Goal: Information Seeking & Learning: Learn about a topic

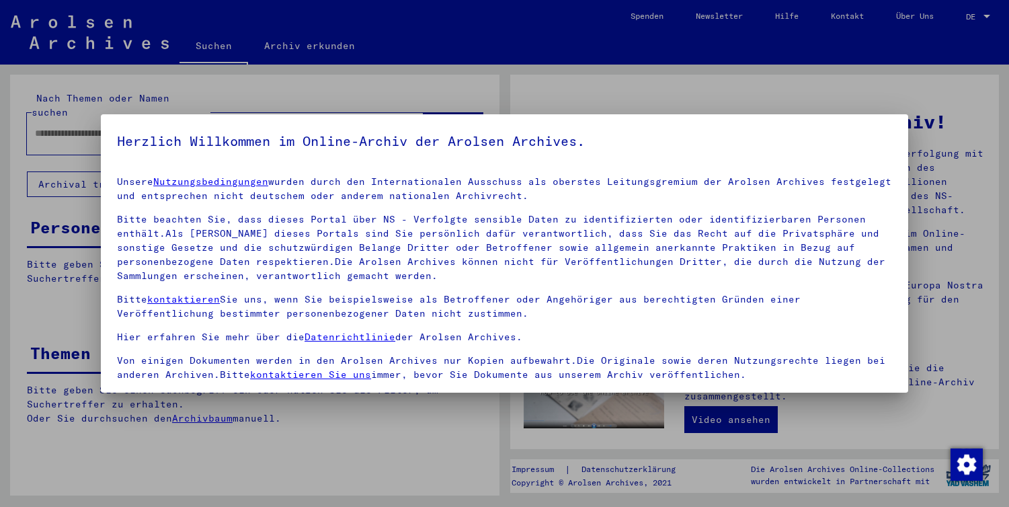
scroll to position [111, 0]
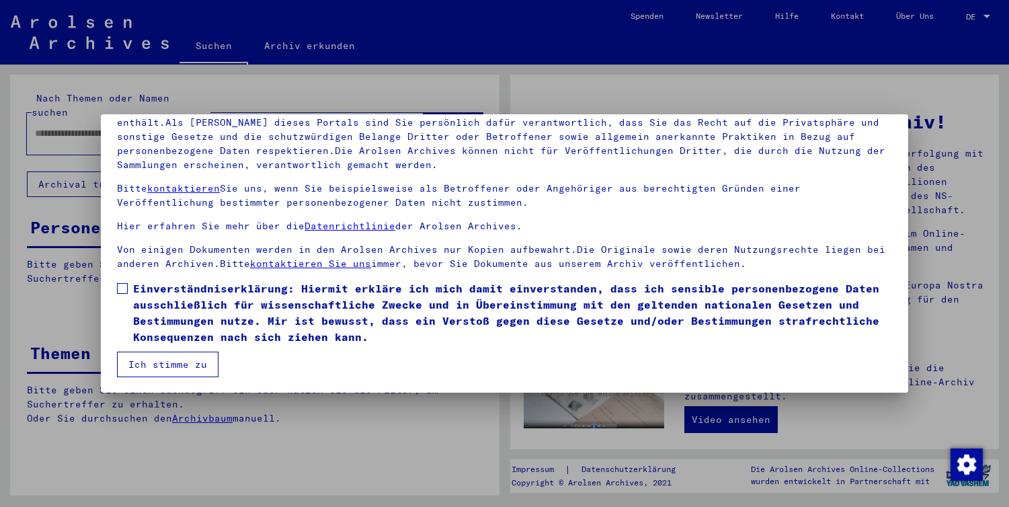
click at [126, 285] on span at bounding box center [122, 288] width 11 height 11
click at [165, 364] on button "Ich stimme zu" at bounding box center [167, 365] width 101 height 26
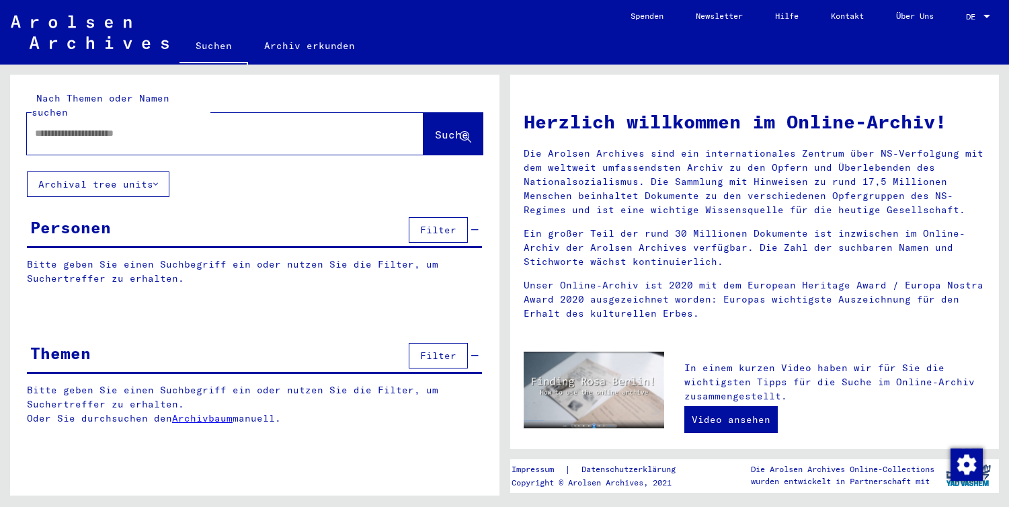
click at [221, 128] on div at bounding box center [205, 133] width 356 height 30
click at [155, 126] on input "text" at bounding box center [209, 133] width 348 height 14
type input "*********"
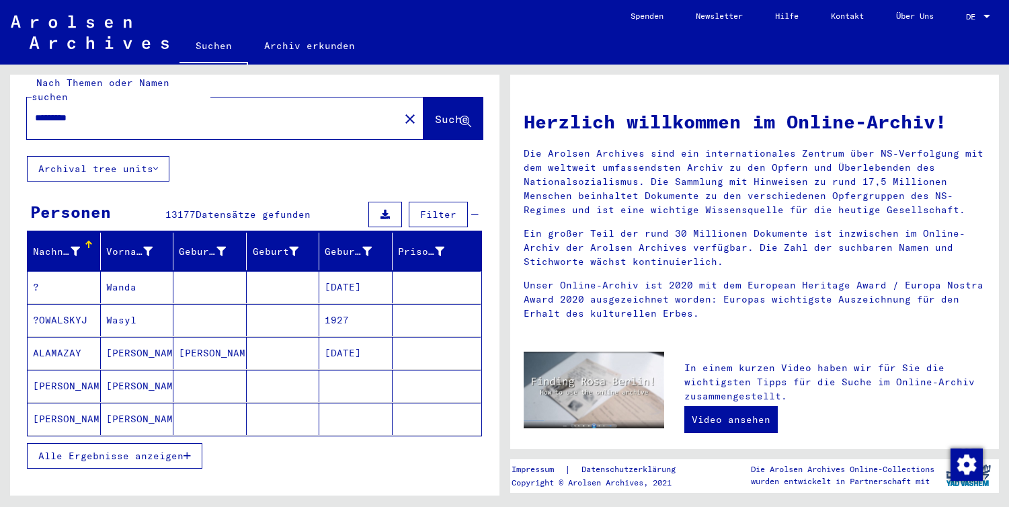
scroll to position [17, 0]
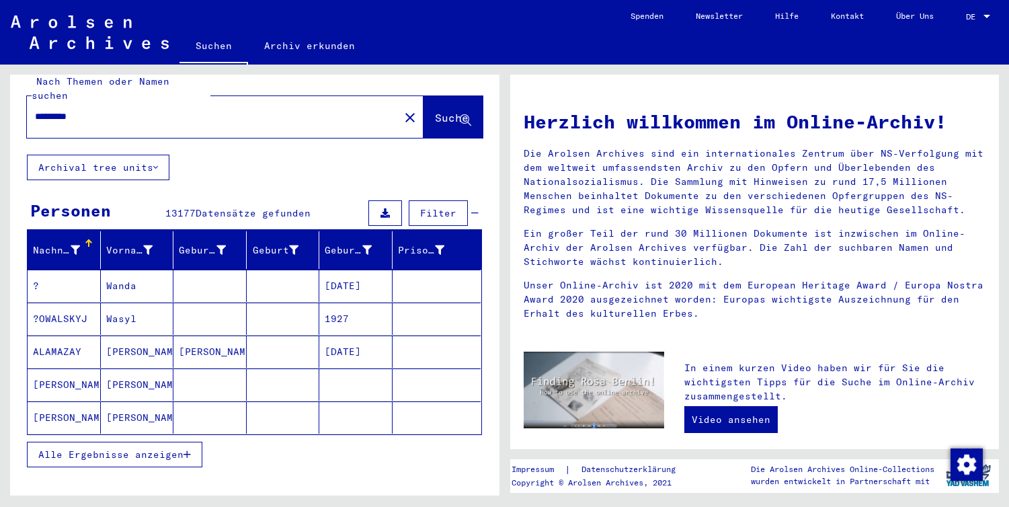
click at [163, 448] on span "Alle Ergebnisse anzeigen" at bounding box center [110, 454] width 145 height 12
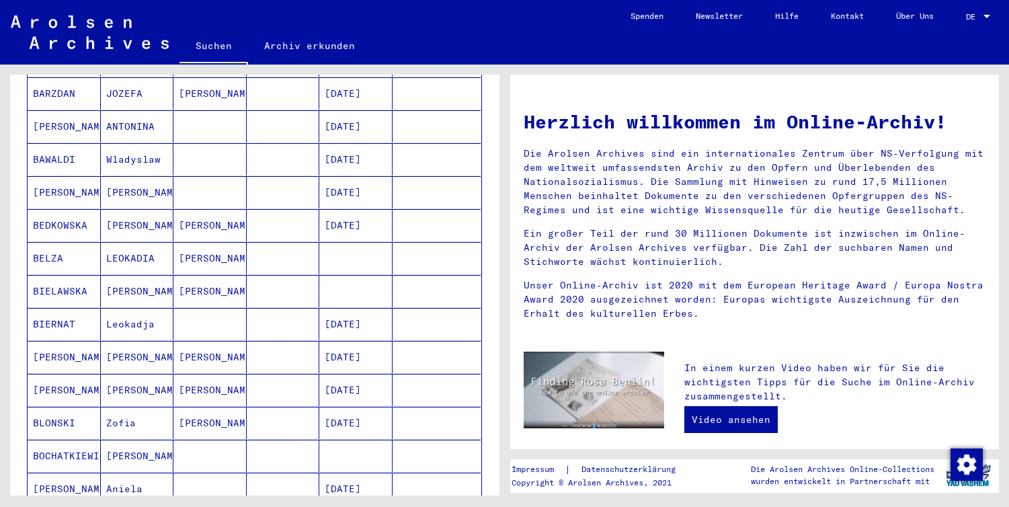
scroll to position [515, 0]
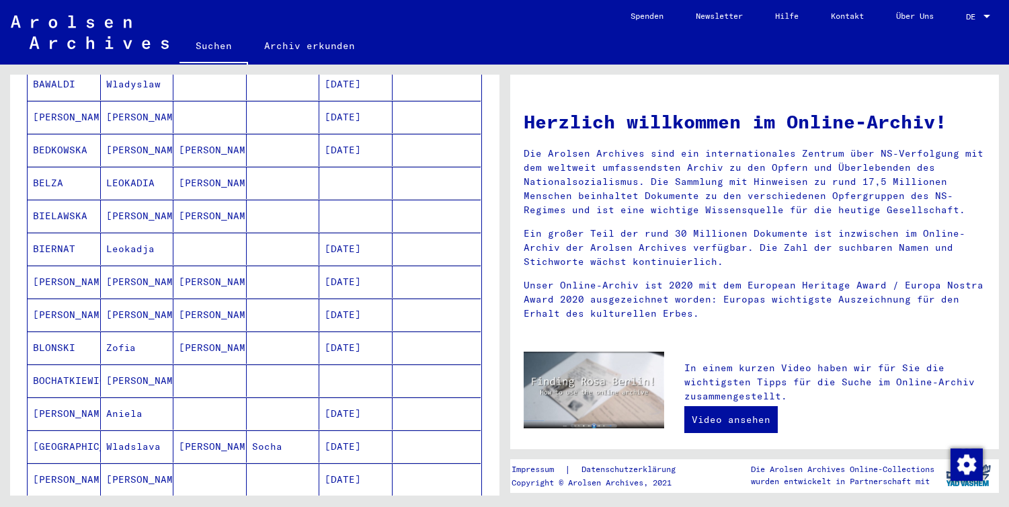
click at [203, 331] on mat-cell "[PERSON_NAME]" at bounding box center [209, 347] width 73 height 32
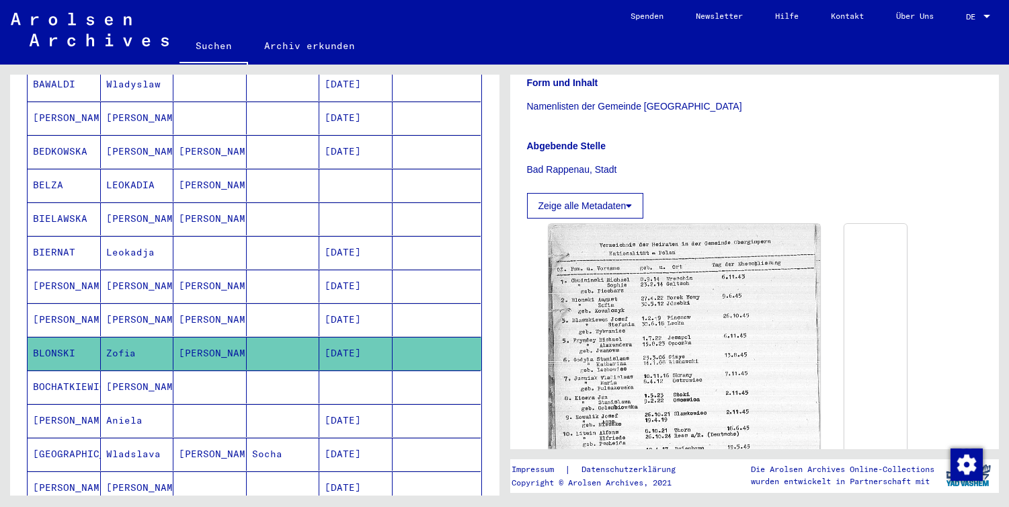
scroll to position [314, 0]
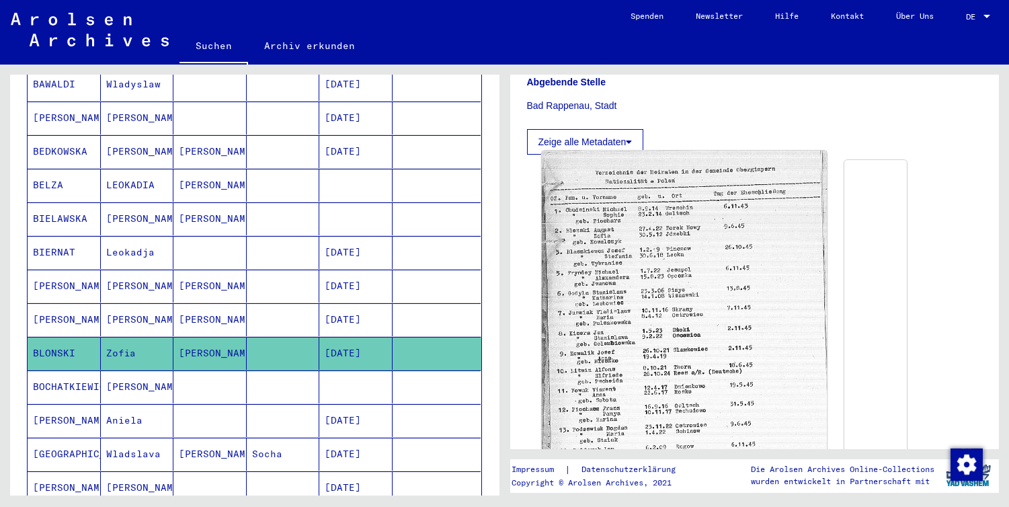
click at [624, 253] on img at bounding box center [684, 343] width 286 height 385
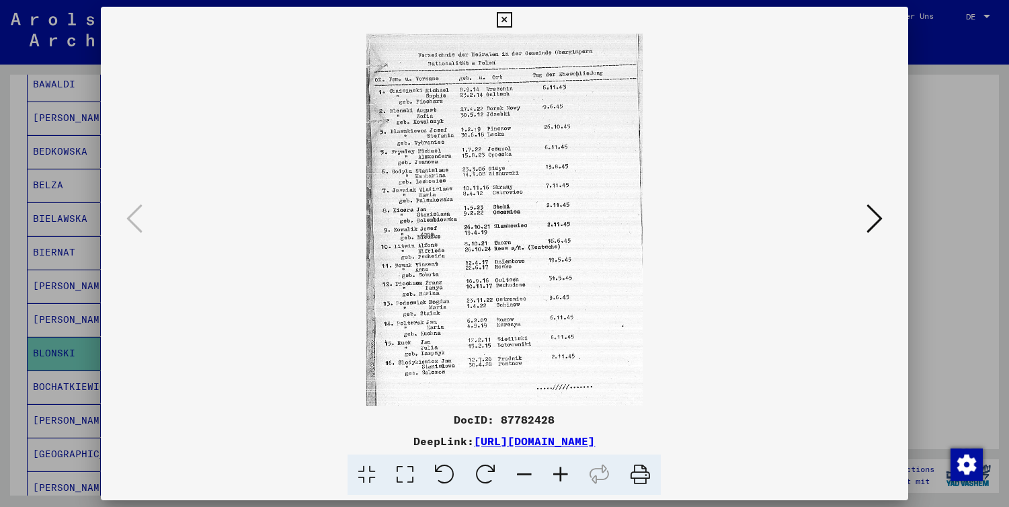
click at [872, 219] on icon at bounding box center [874, 218] width 16 height 32
click at [134, 226] on icon at bounding box center [134, 218] width 16 height 32
click at [935, 343] on div at bounding box center [504, 253] width 1009 height 507
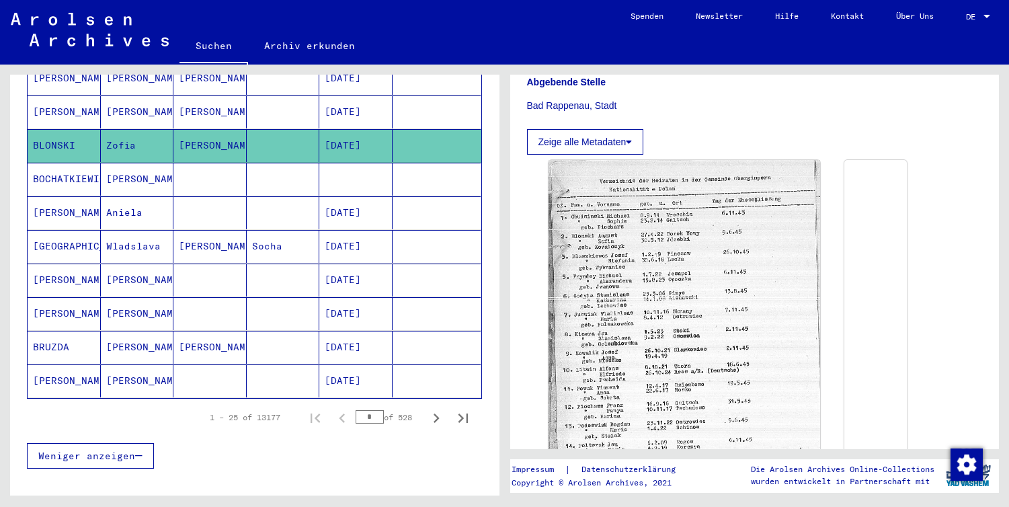
scroll to position [730, 0]
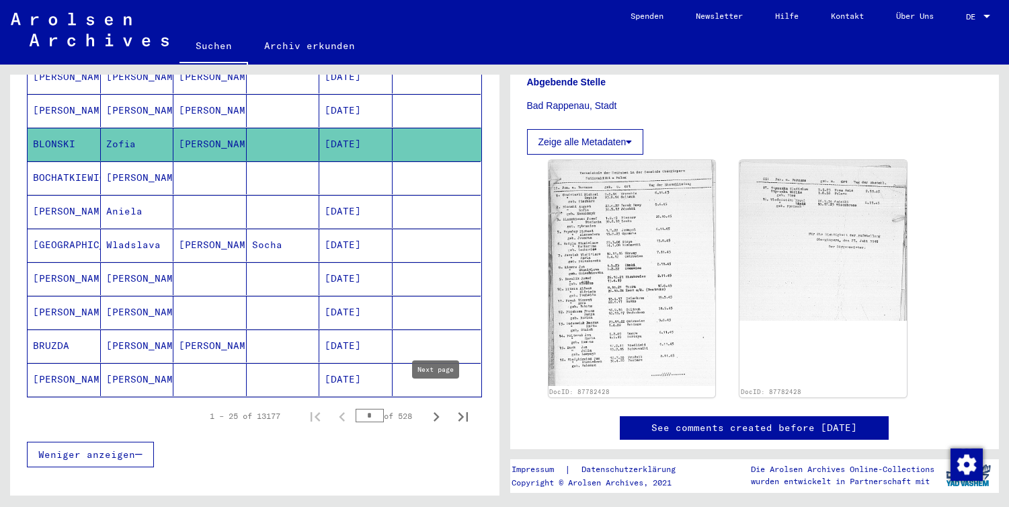
click at [438, 412] on icon "Next page" at bounding box center [437, 416] width 6 height 9
type input "*"
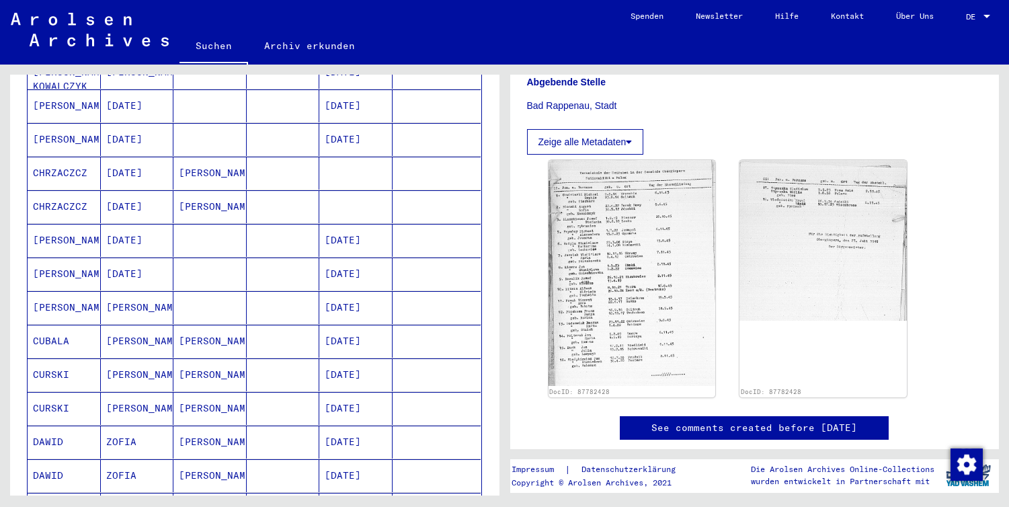
scroll to position [0, 0]
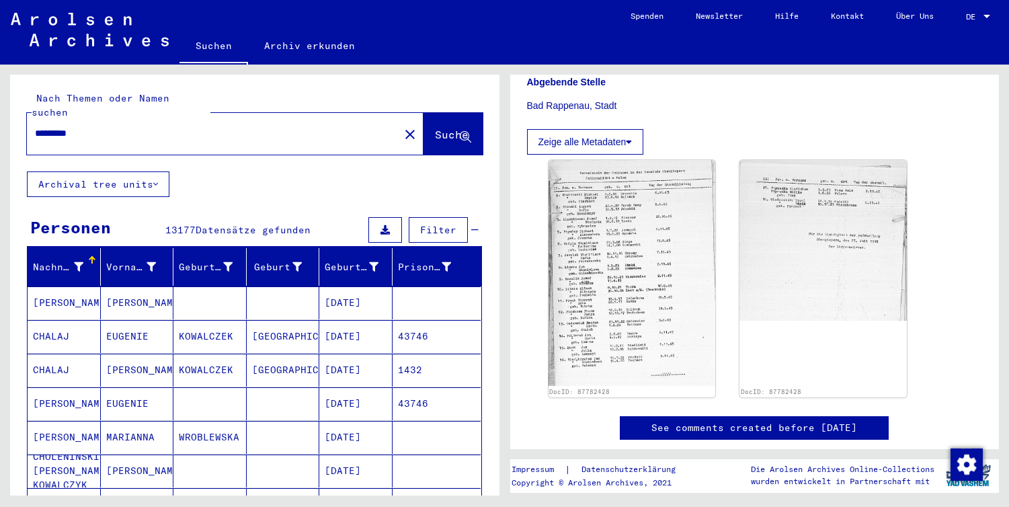
click at [112, 126] on div "*********" at bounding box center [209, 133] width 364 height 30
click at [117, 126] on input "*********" at bounding box center [213, 133] width 356 height 14
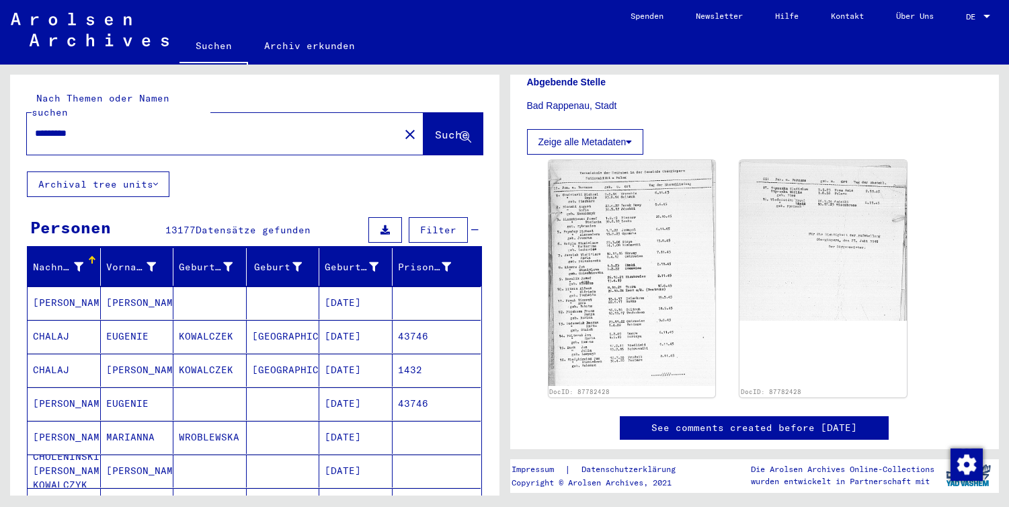
click at [117, 126] on input "*********" at bounding box center [213, 133] width 356 height 14
click at [442, 128] on span "Suche" at bounding box center [452, 134] width 34 height 13
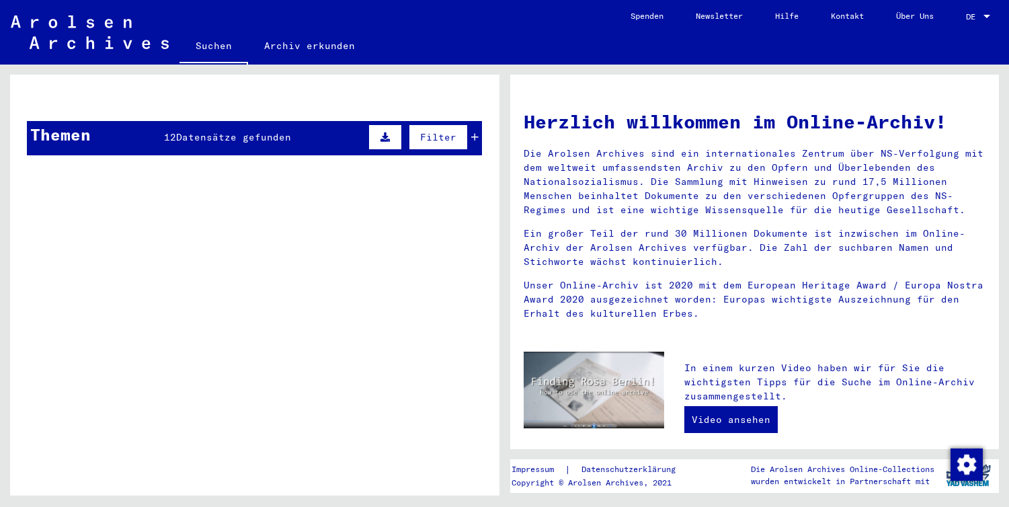
scroll to position [416, 0]
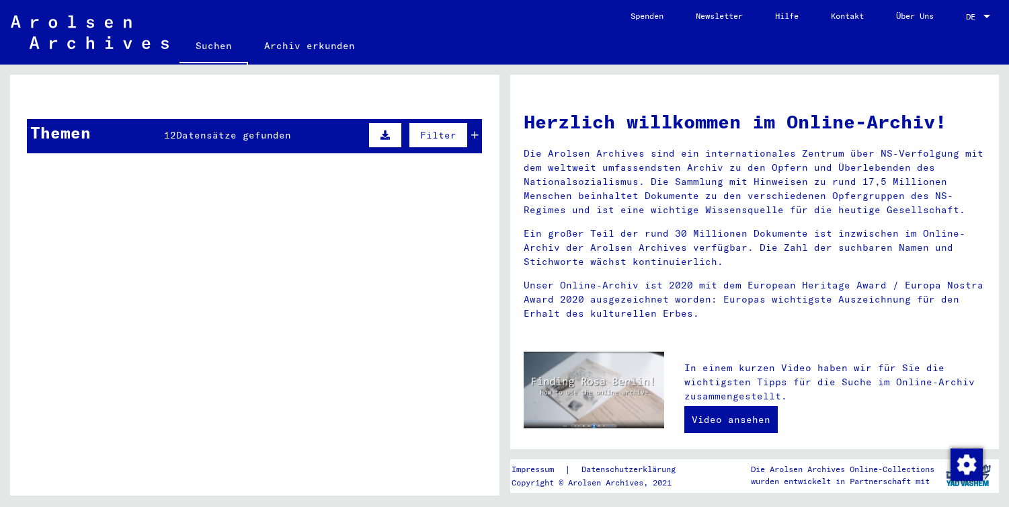
click at [217, 129] on span "Datensätze gefunden" at bounding box center [233, 135] width 115 height 12
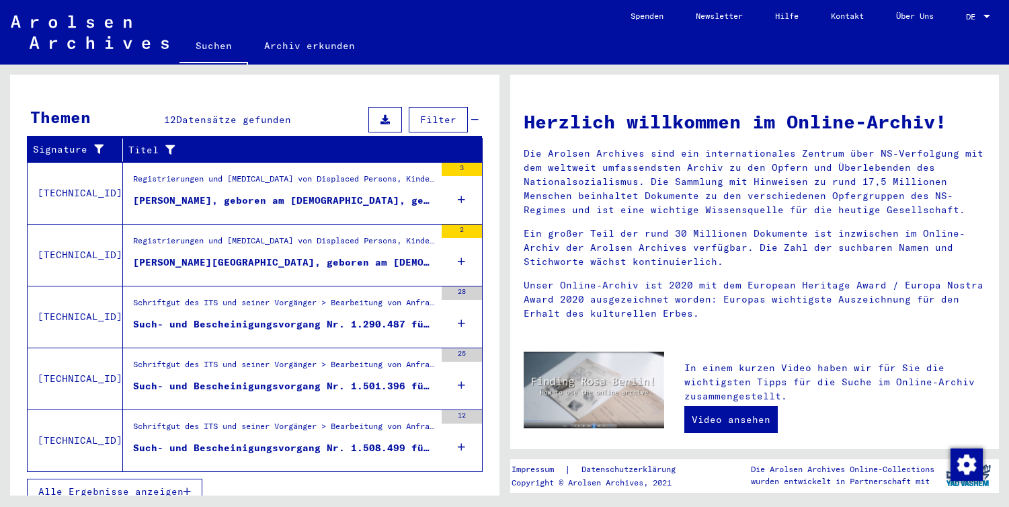
scroll to position [433, 0]
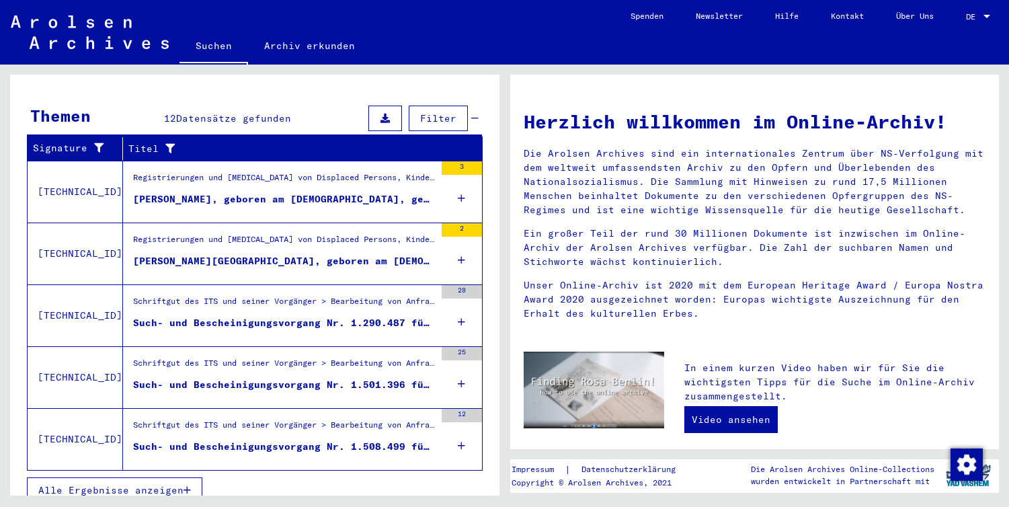
click at [126, 484] on span "Alle Ergebnisse anzeigen" at bounding box center [110, 490] width 145 height 12
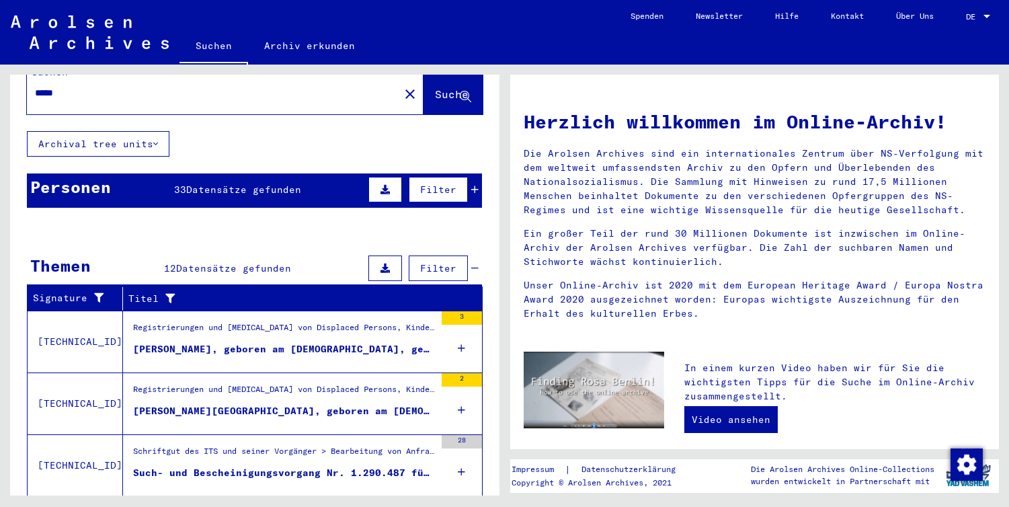
scroll to position [0, 0]
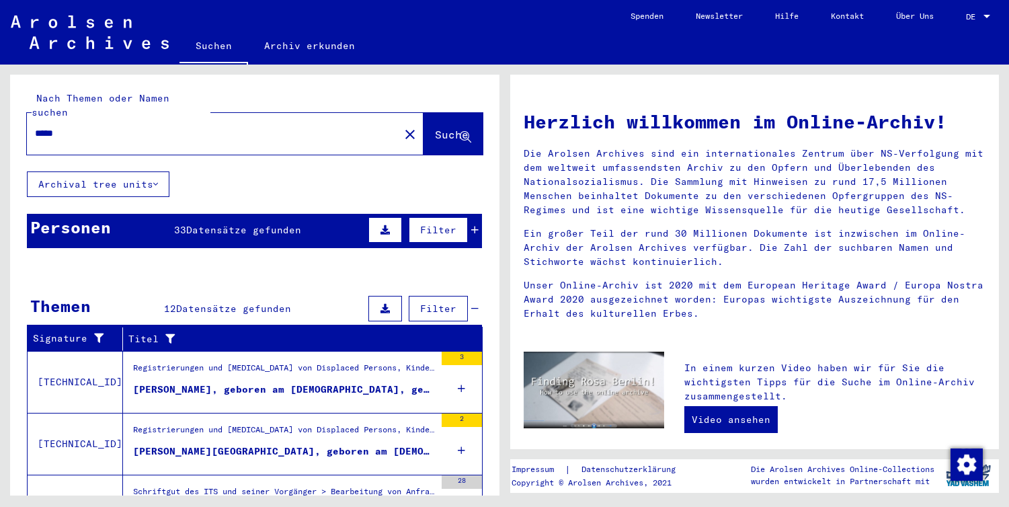
click at [204, 382] on div "[PERSON_NAME], geboren am [DEMOGRAPHIC_DATA], geboren in [GEOGRAPHIC_DATA]" at bounding box center [284, 389] width 302 height 14
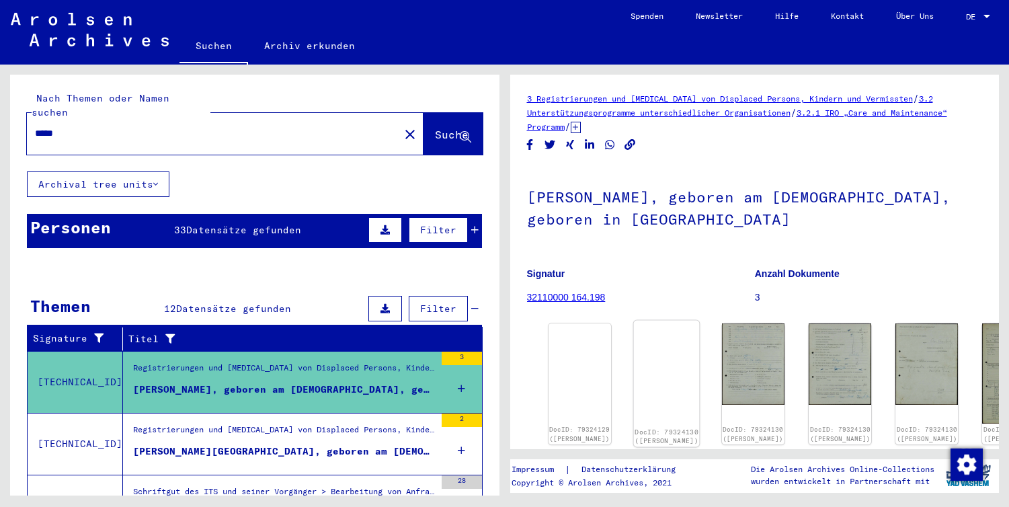
click at [644, 321] on img at bounding box center [666, 321] width 66 height 0
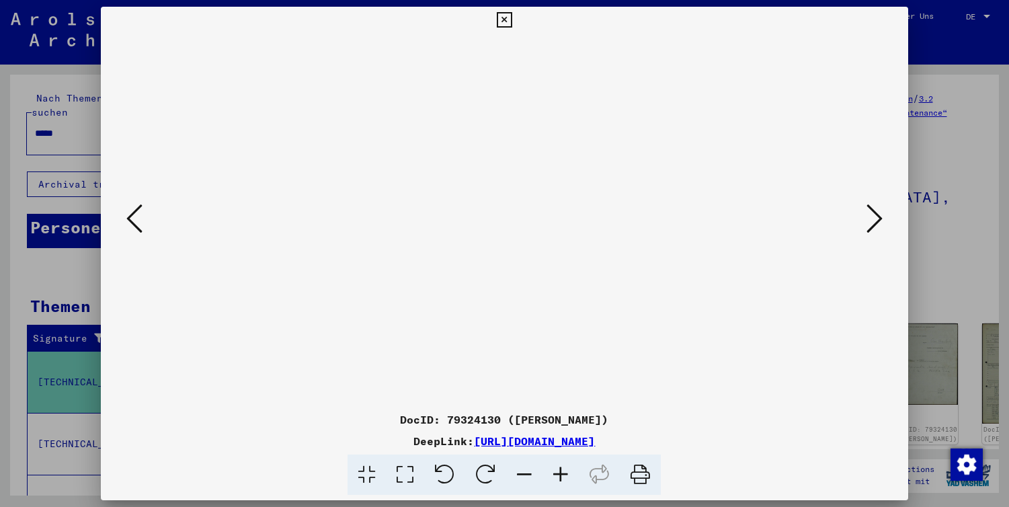
click at [878, 218] on icon at bounding box center [874, 218] width 16 height 32
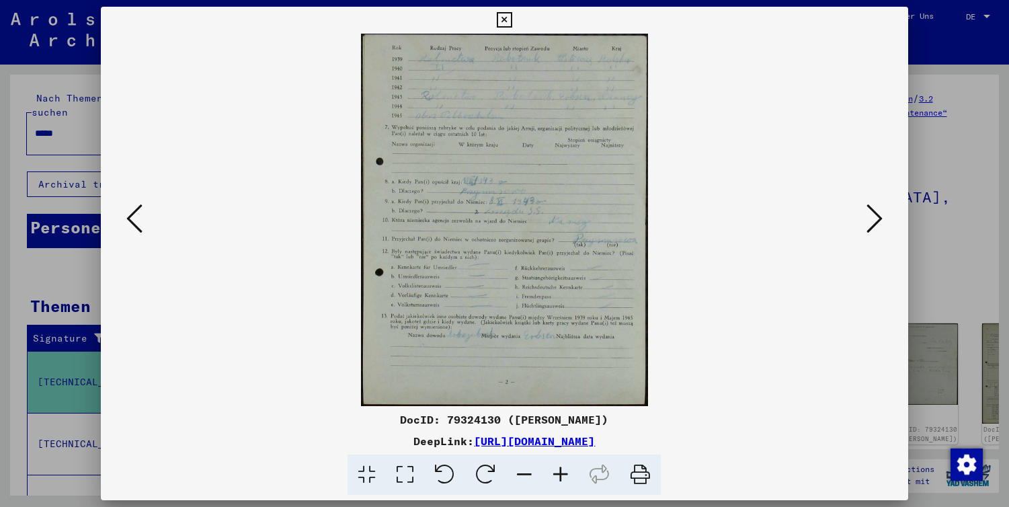
click at [878, 218] on icon at bounding box center [874, 218] width 16 height 32
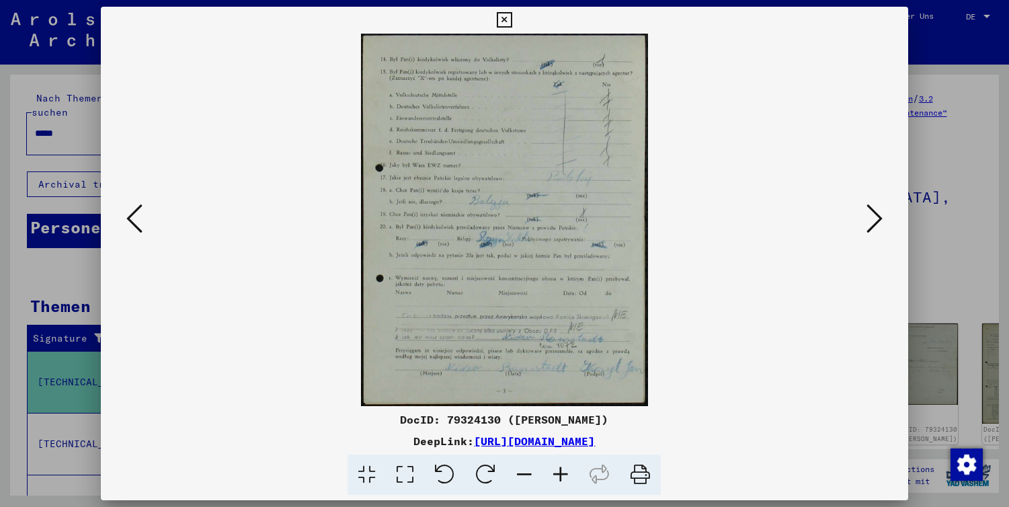
click at [878, 218] on icon at bounding box center [874, 218] width 16 height 32
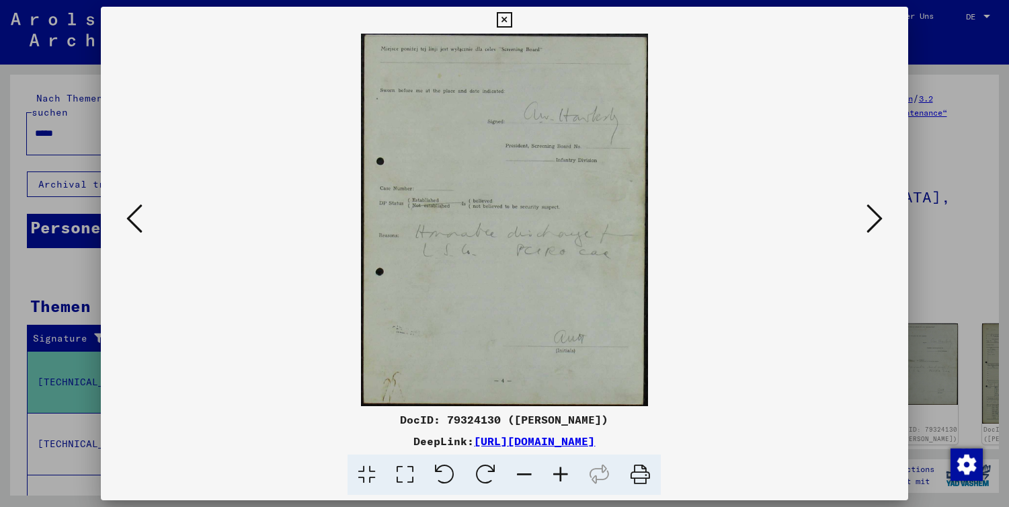
click at [878, 218] on icon at bounding box center [874, 218] width 16 height 32
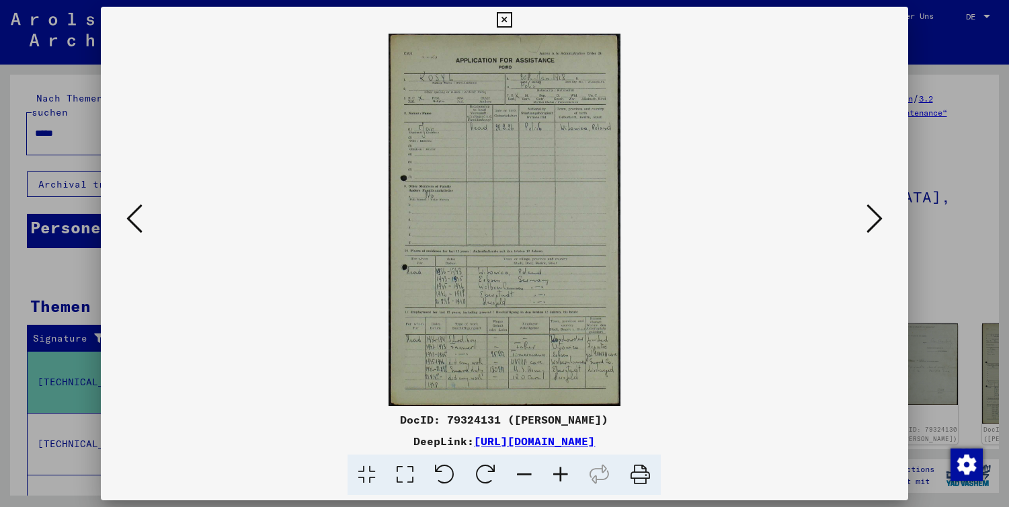
click at [878, 218] on icon at bounding box center [874, 218] width 16 height 32
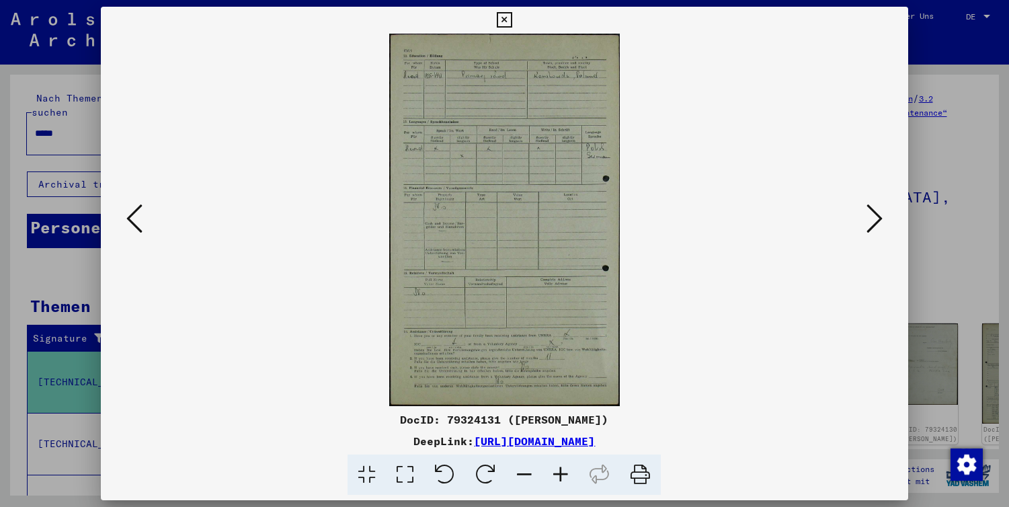
click at [878, 218] on icon at bounding box center [874, 218] width 16 height 32
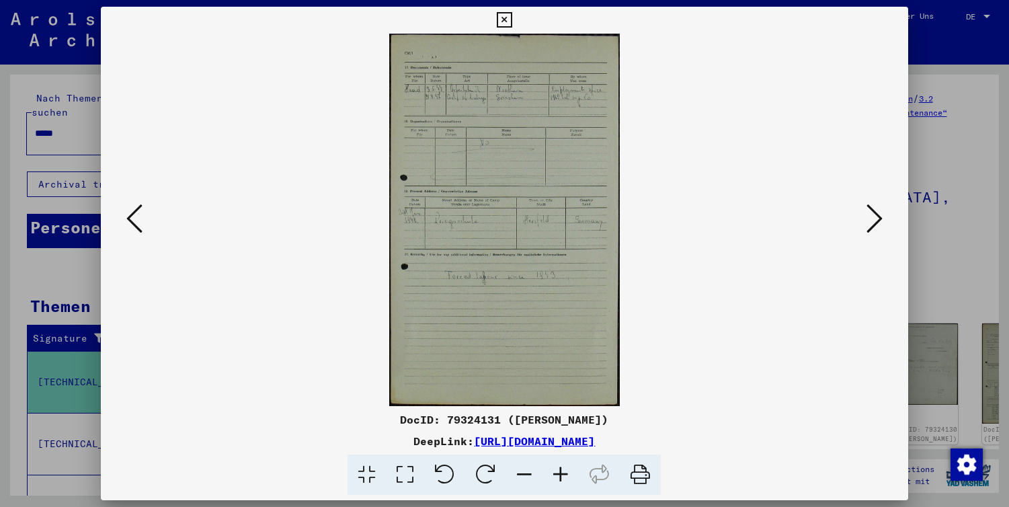
click at [973, 226] on div at bounding box center [504, 253] width 1009 height 507
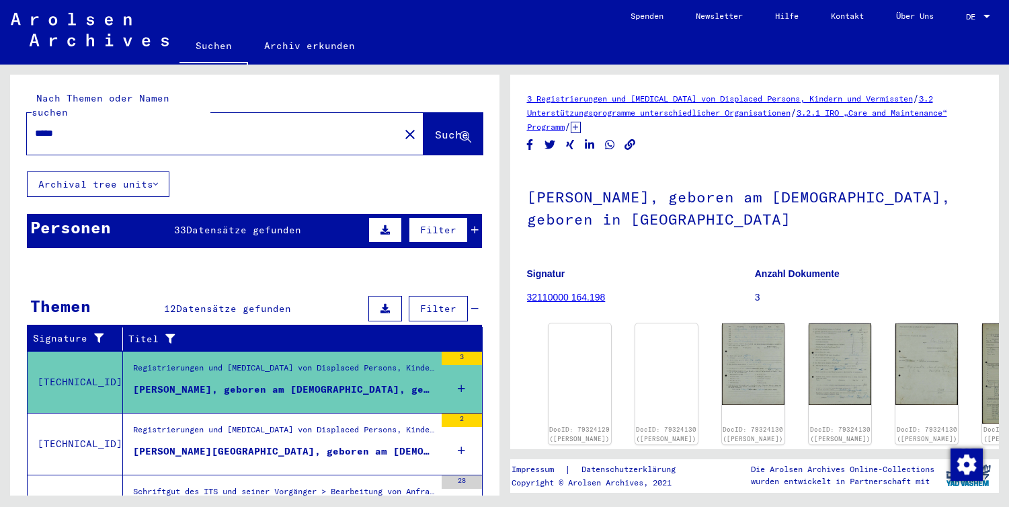
click at [142, 126] on input "*****" at bounding box center [213, 133] width 356 height 14
type input "**********"
click at [435, 128] on span "Suche" at bounding box center [452, 134] width 34 height 13
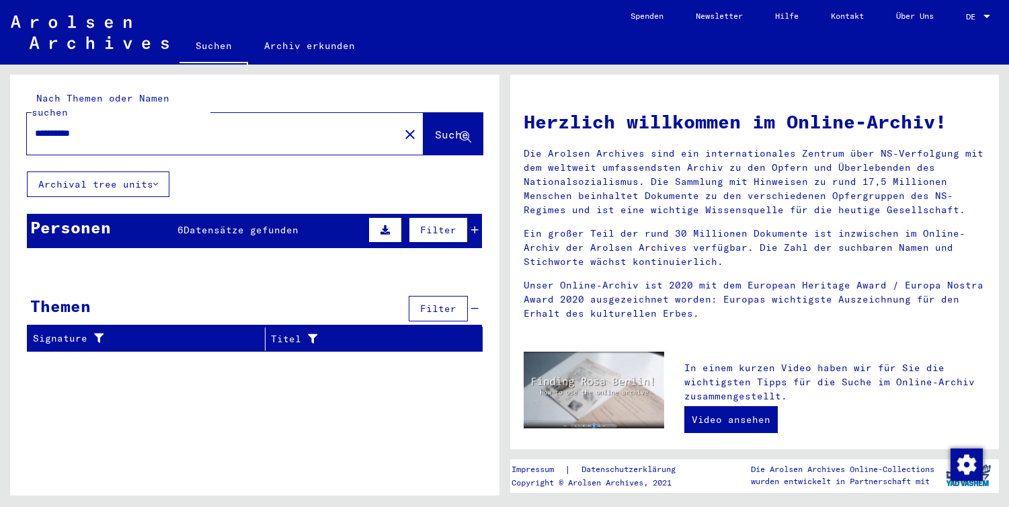
click at [254, 224] on span "Datensätze gefunden" at bounding box center [240, 230] width 115 height 12
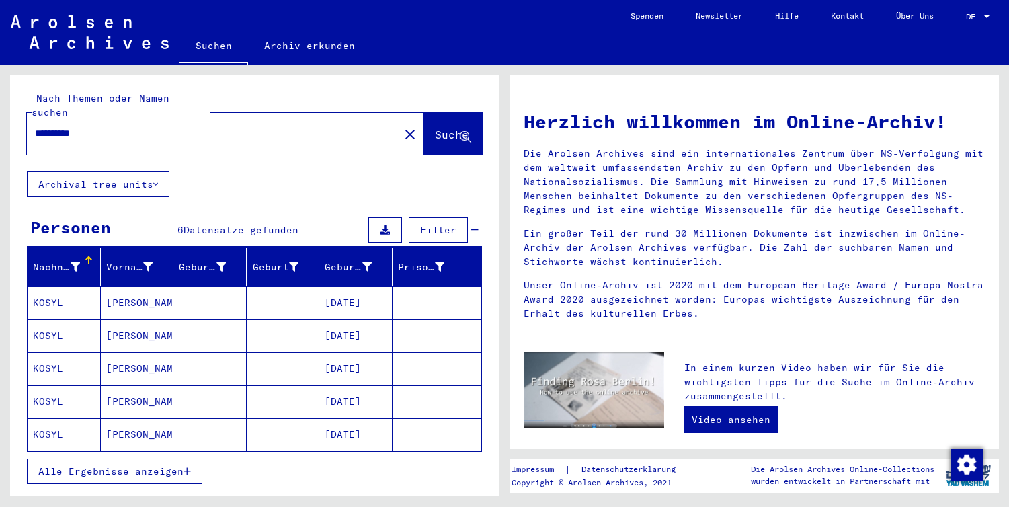
click at [108, 287] on mat-cell "[PERSON_NAME]" at bounding box center [137, 302] width 73 height 32
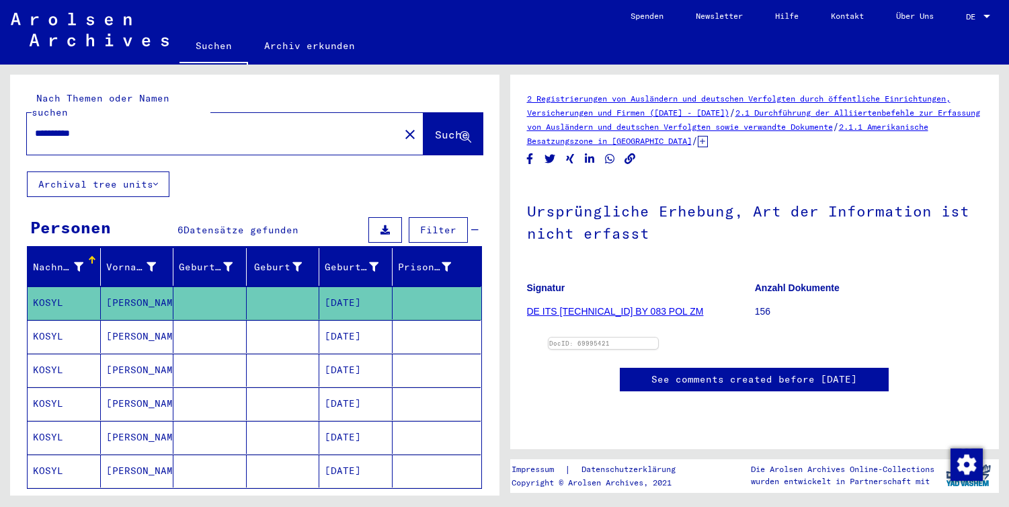
click at [288, 41] on link "Archiv erkunden" at bounding box center [309, 46] width 123 height 32
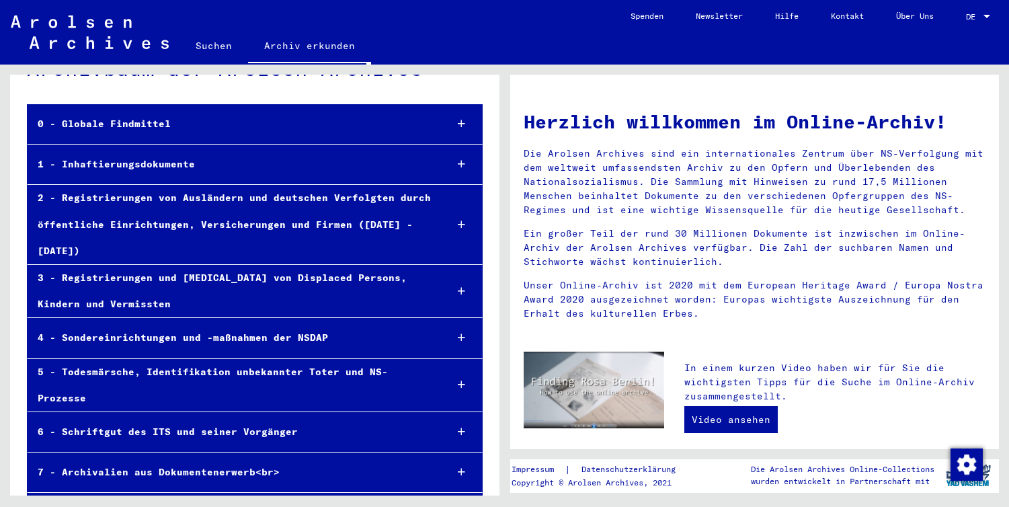
scroll to position [43, 0]
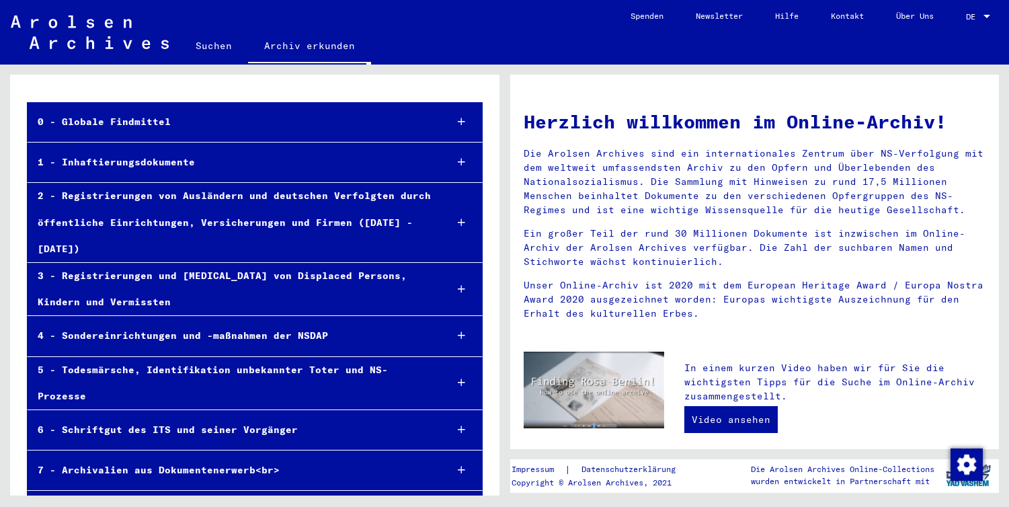
click at [285, 127] on div "0 - Globale Findmittel" at bounding box center [231, 122] width 407 height 26
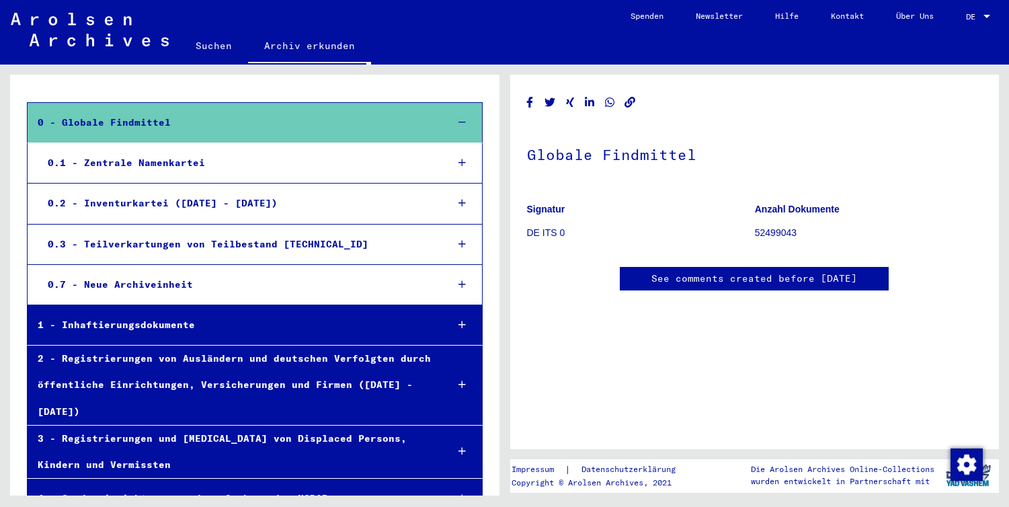
click at [310, 318] on div "1 - Inhaftierungsdokumente" at bounding box center [232, 325] width 409 height 26
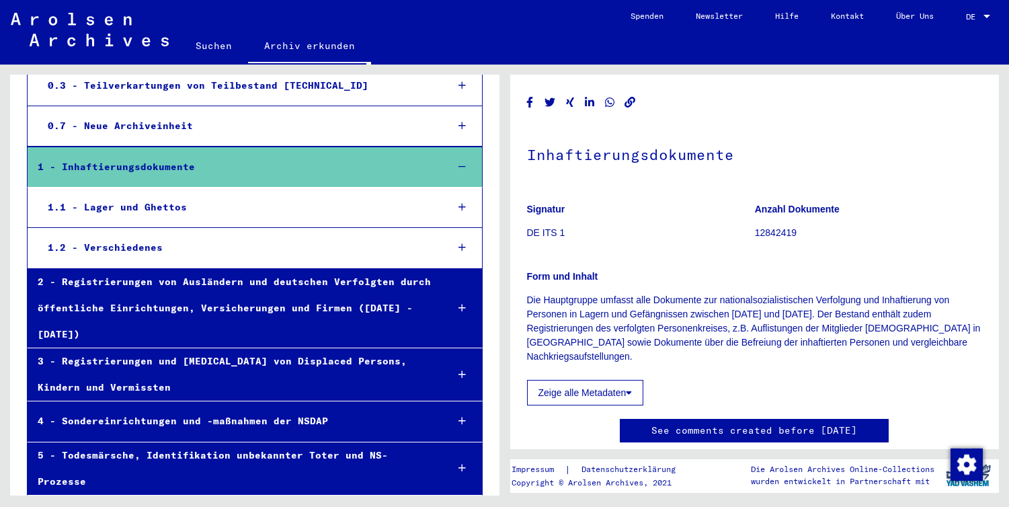
scroll to position [202, 0]
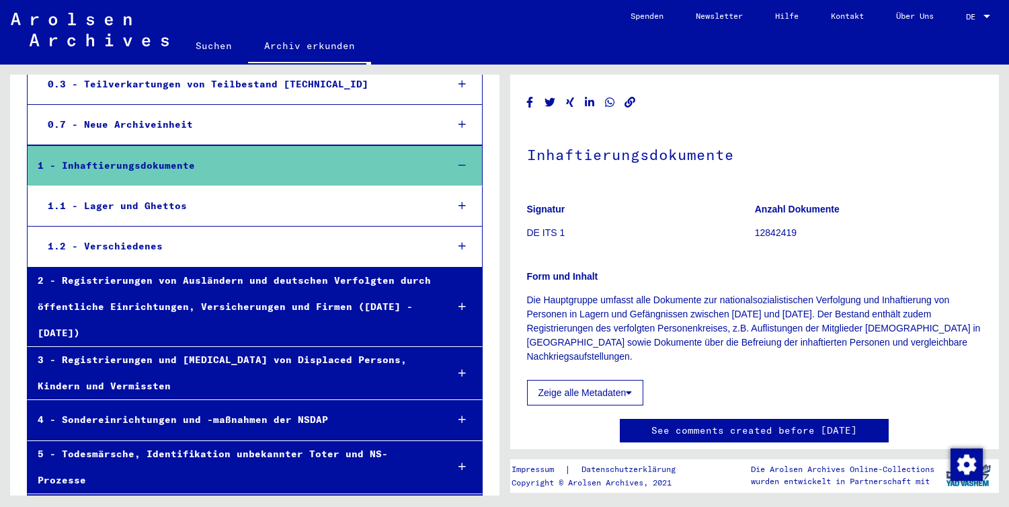
click at [244, 202] on div "1.1 - Lager und Ghettos" at bounding box center [237, 206] width 399 height 26
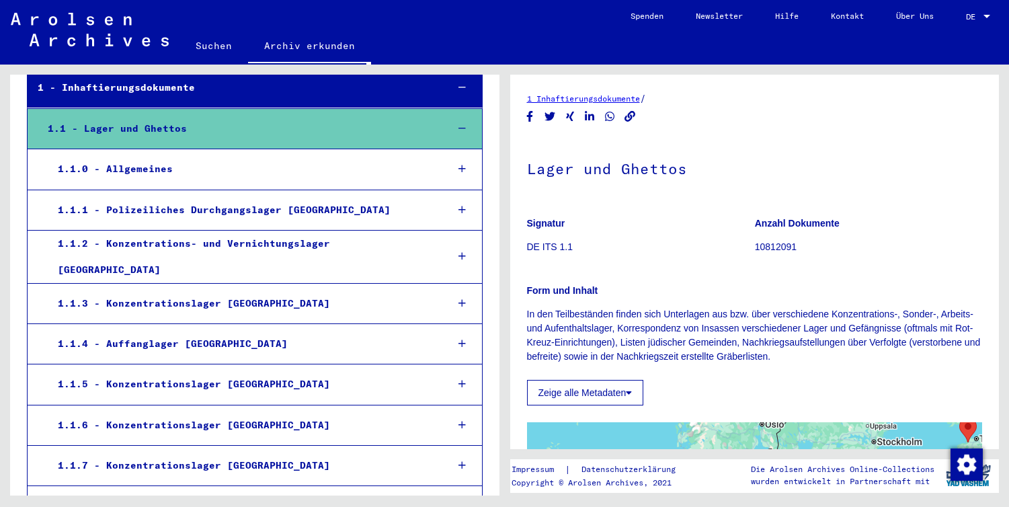
scroll to position [288, 0]
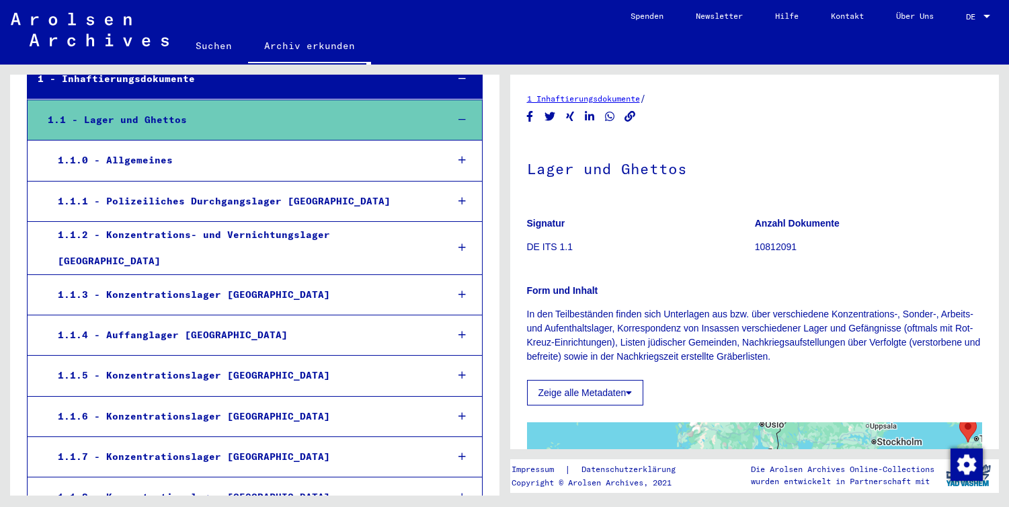
click at [462, 243] on icon at bounding box center [461, 247] width 7 height 9
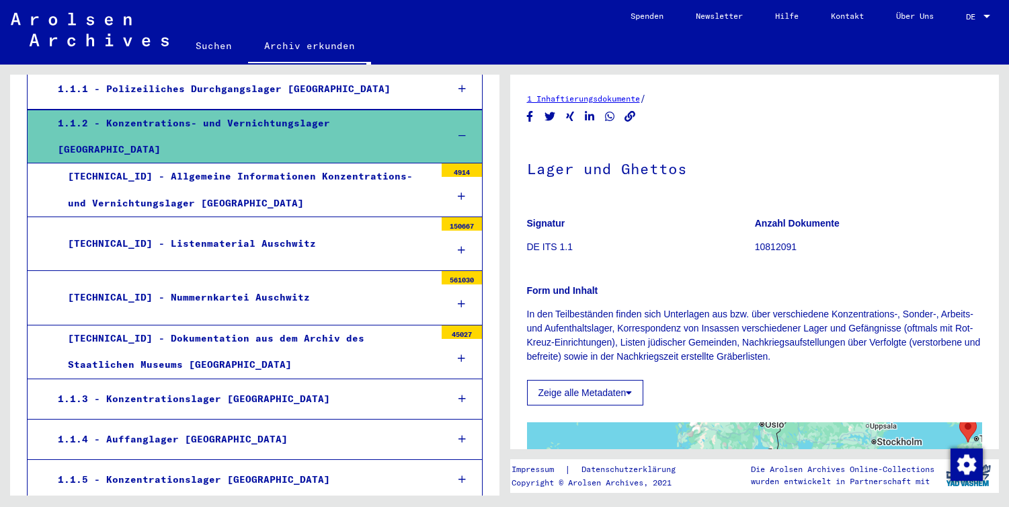
scroll to position [405, 0]
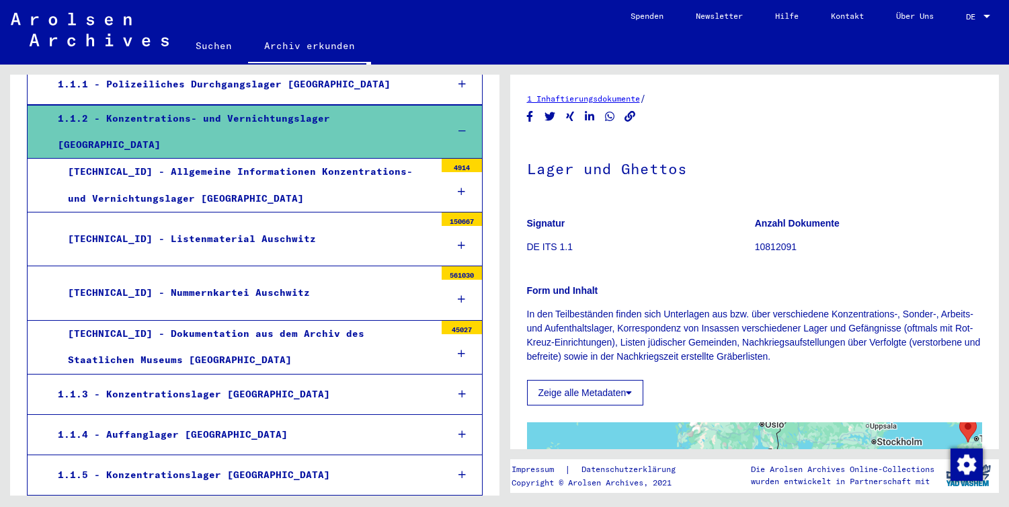
click at [463, 349] on icon at bounding box center [461, 353] width 7 height 9
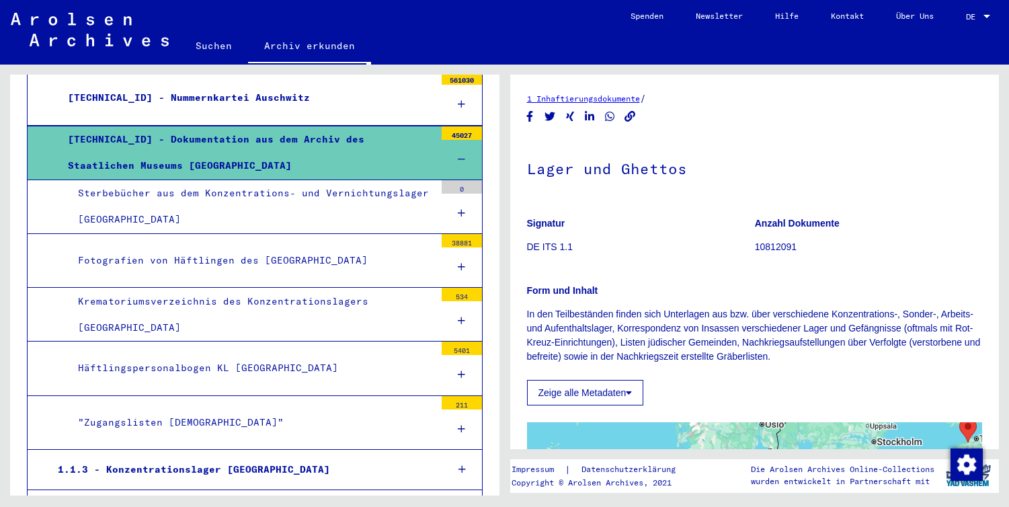
scroll to position [600, 0]
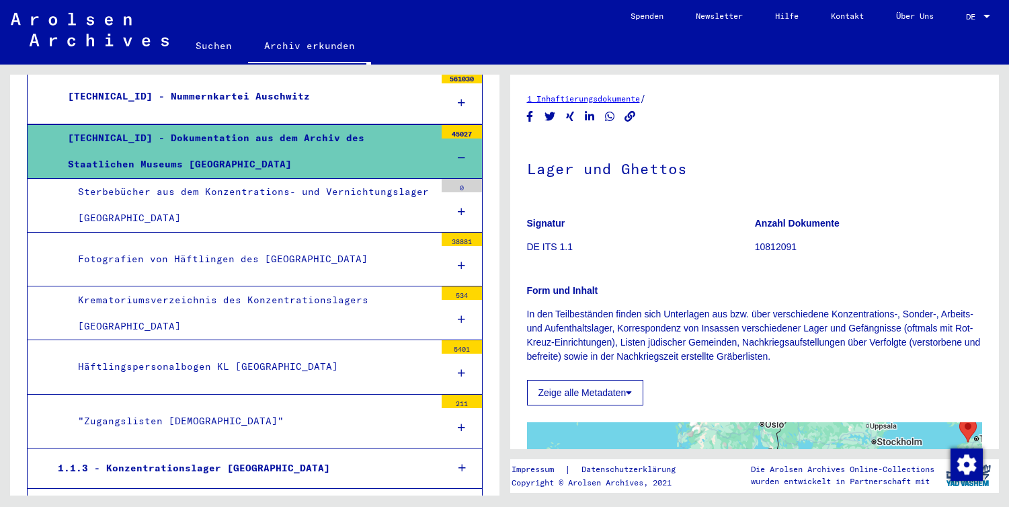
click at [462, 261] on icon at bounding box center [461, 265] width 7 height 9
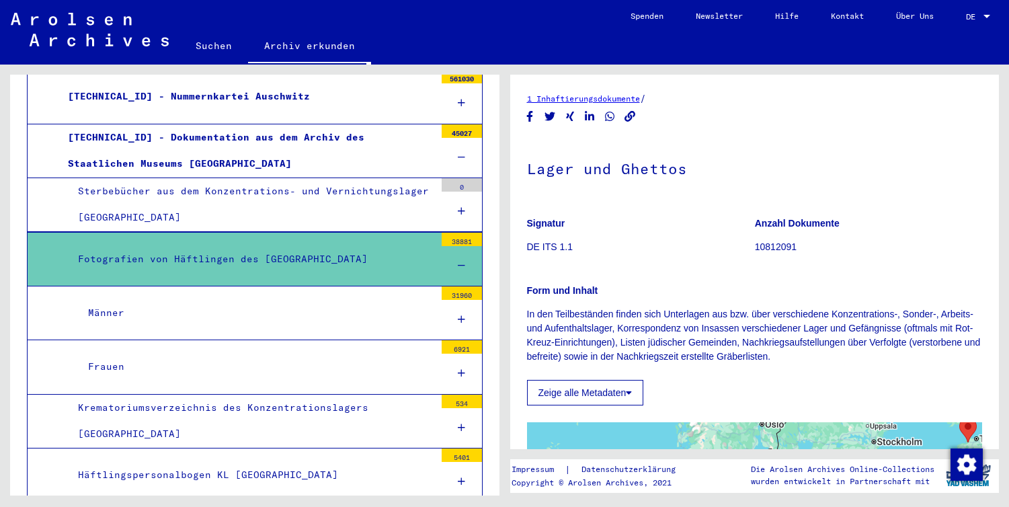
click at [464, 315] on icon at bounding box center [461, 319] width 7 height 9
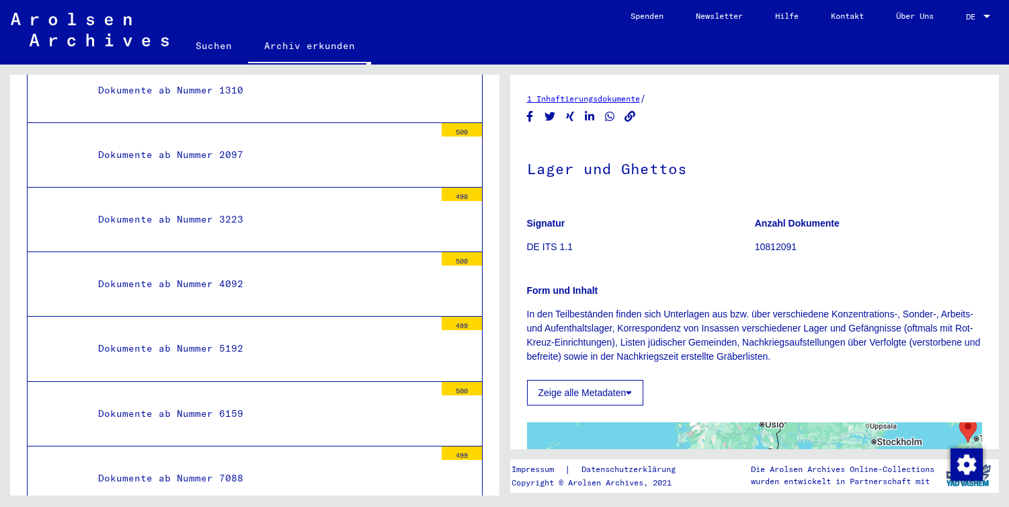
scroll to position [843, 0]
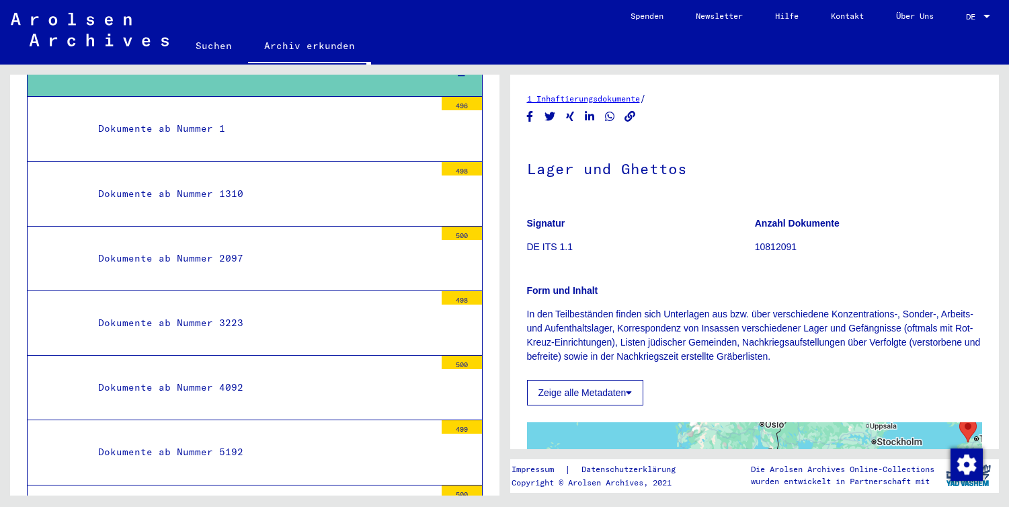
click at [188, 116] on div "Dokumente ab Nummer 1" at bounding box center [261, 129] width 347 height 26
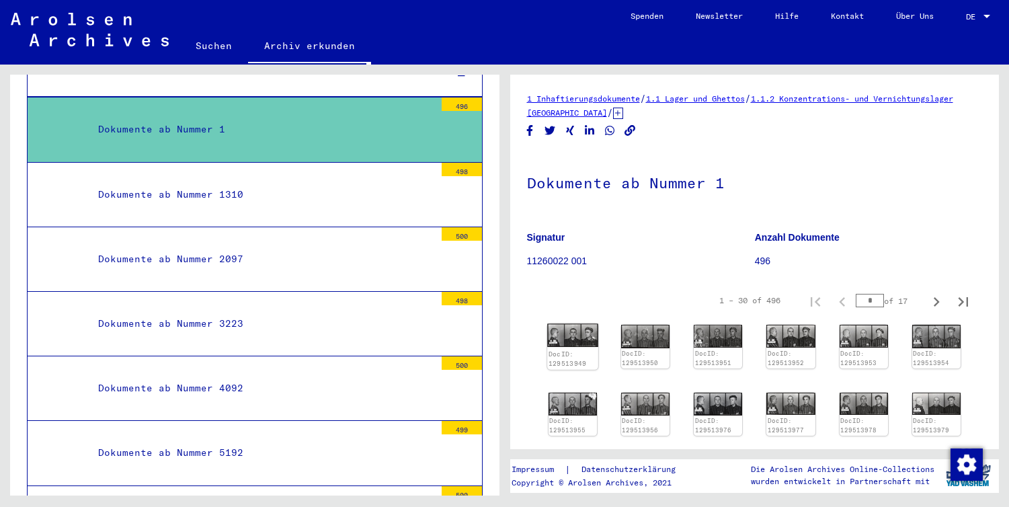
click at [571, 339] on img at bounding box center [572, 336] width 51 height 24
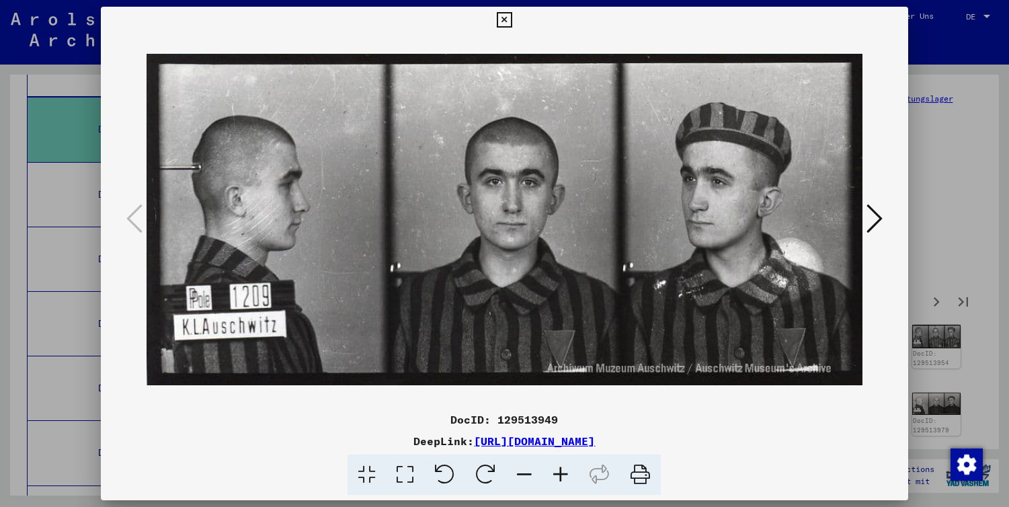
click at [876, 216] on icon at bounding box center [874, 218] width 16 height 32
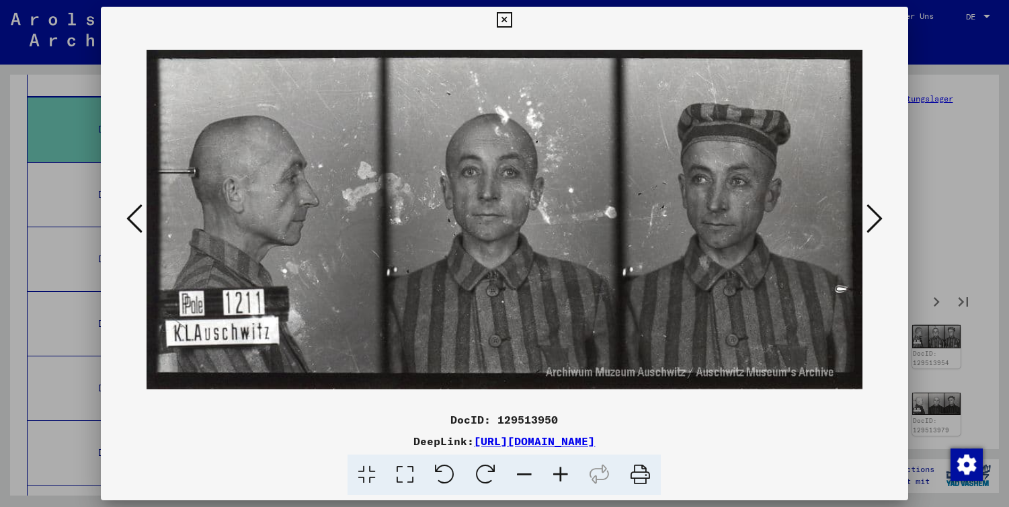
click at [876, 216] on icon at bounding box center [874, 218] width 16 height 32
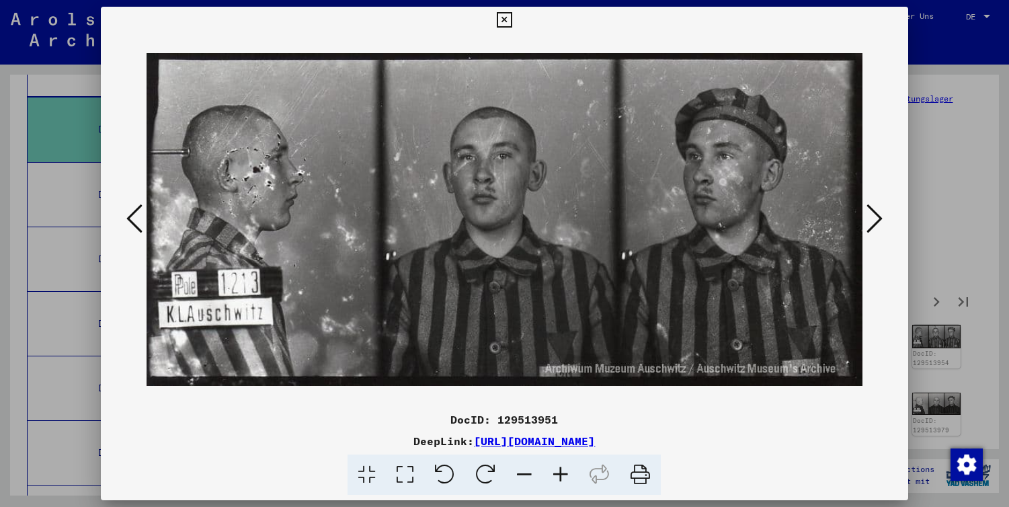
click at [876, 216] on icon at bounding box center [874, 218] width 16 height 32
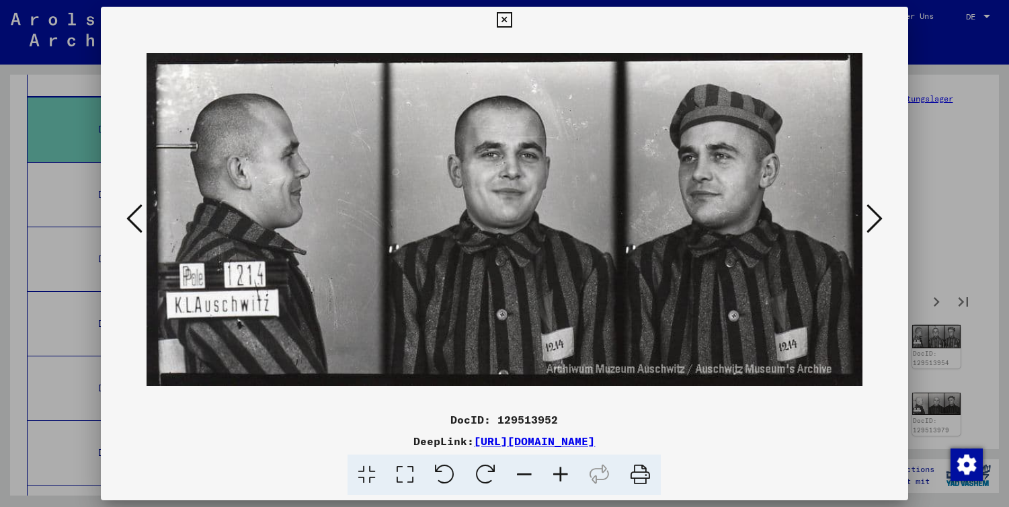
click at [876, 216] on icon at bounding box center [874, 218] width 16 height 32
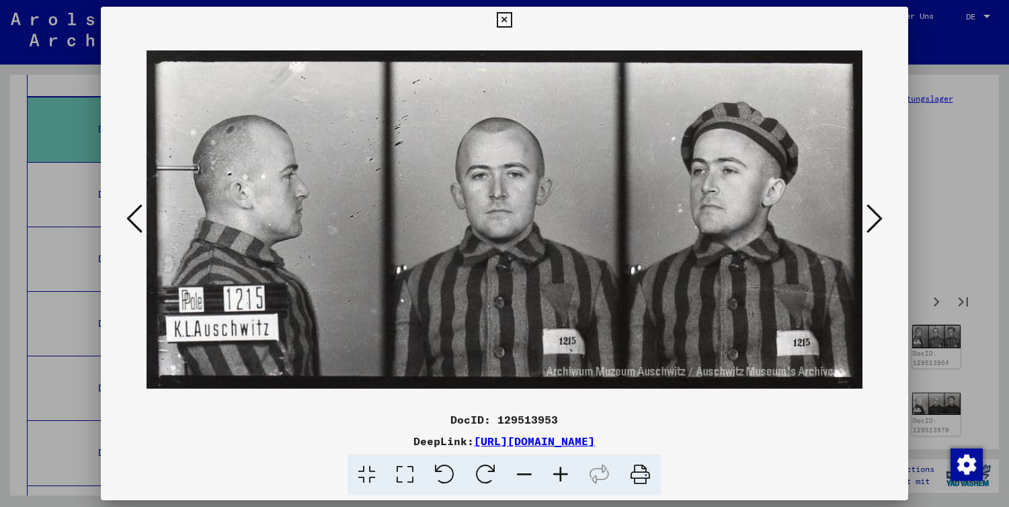
click at [876, 216] on icon at bounding box center [874, 218] width 16 height 32
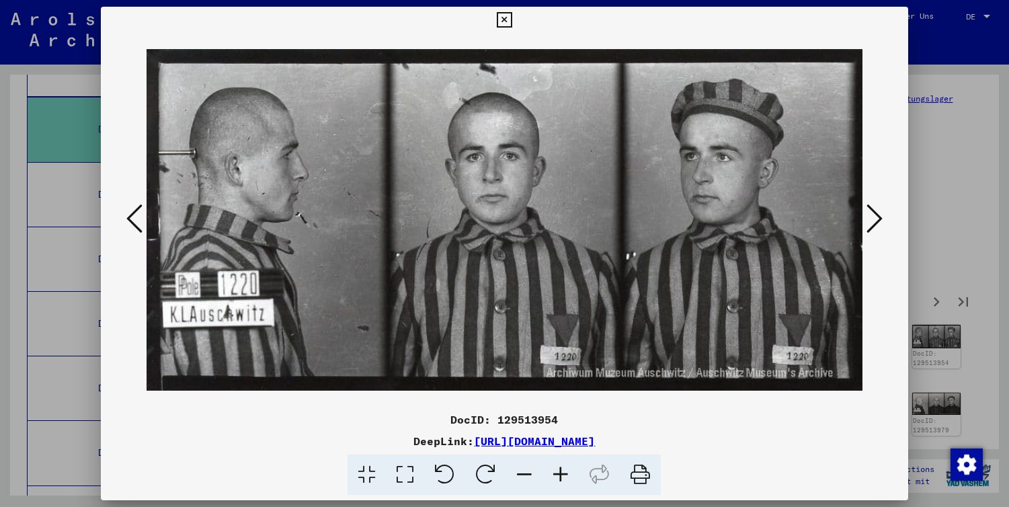
click at [876, 216] on icon at bounding box center [874, 218] width 16 height 32
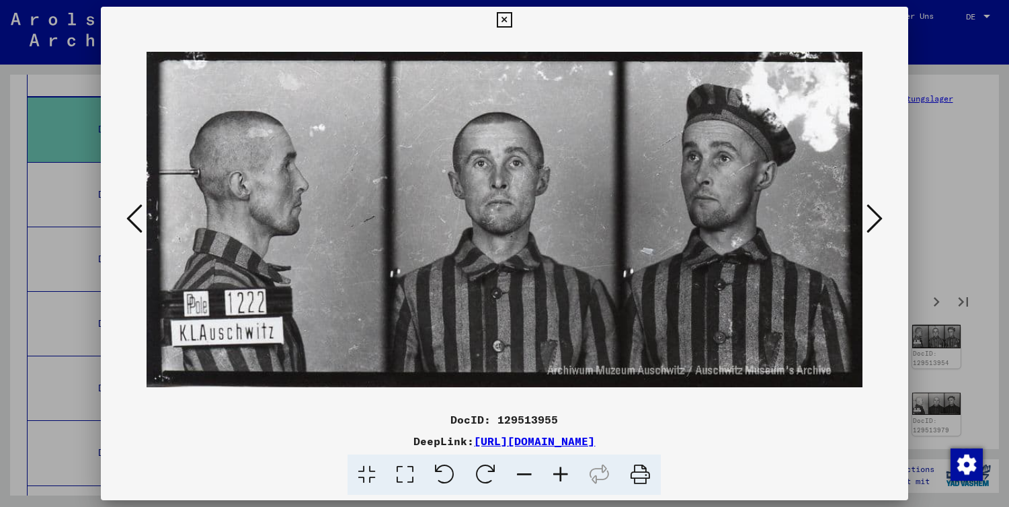
click at [876, 216] on icon at bounding box center [874, 218] width 16 height 32
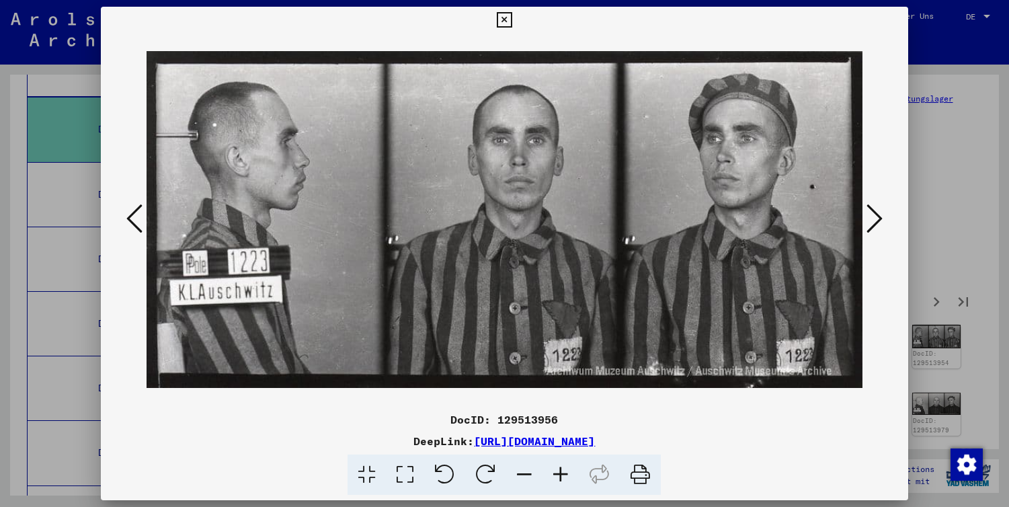
click at [876, 216] on icon at bounding box center [874, 218] width 16 height 32
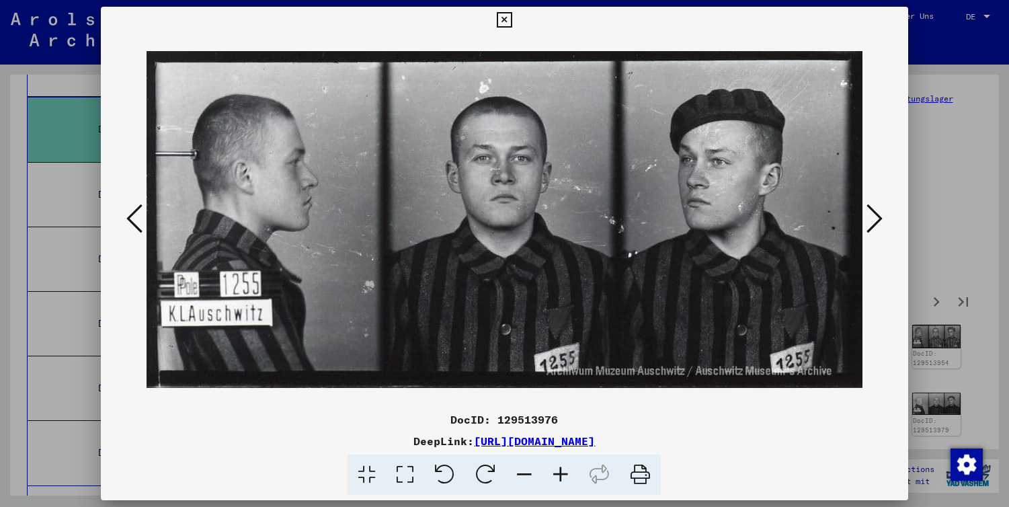
click at [876, 216] on icon at bounding box center [874, 218] width 16 height 32
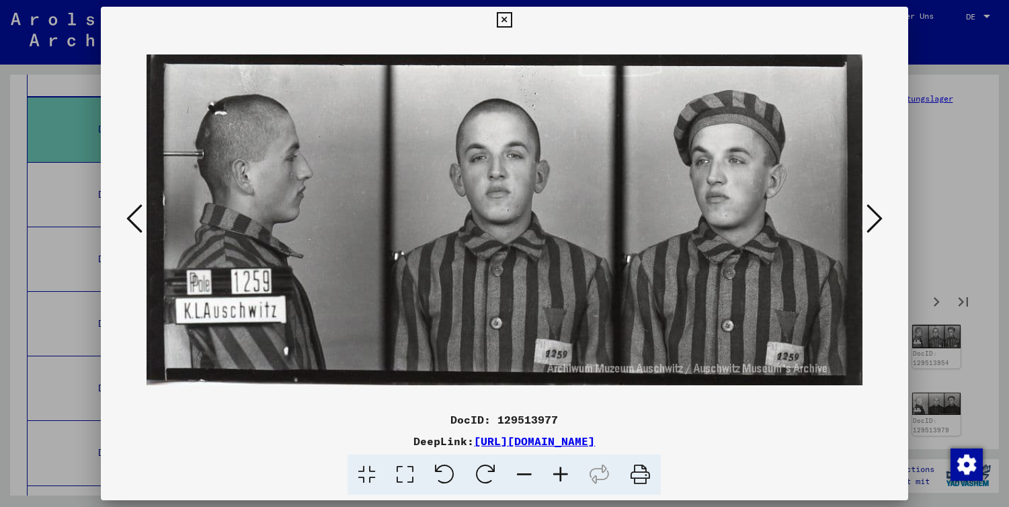
click at [876, 216] on icon at bounding box center [874, 218] width 16 height 32
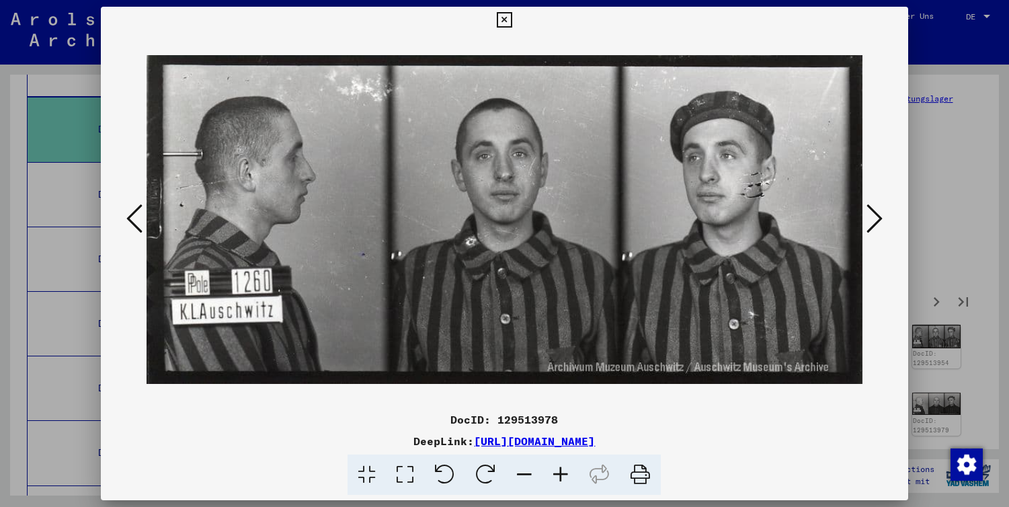
click at [876, 216] on icon at bounding box center [874, 218] width 16 height 32
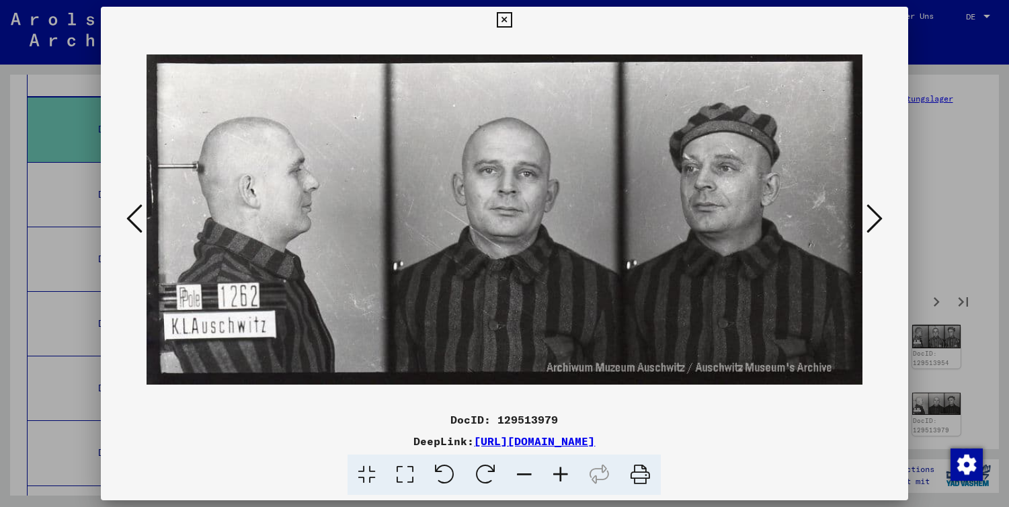
click at [876, 216] on icon at bounding box center [874, 218] width 16 height 32
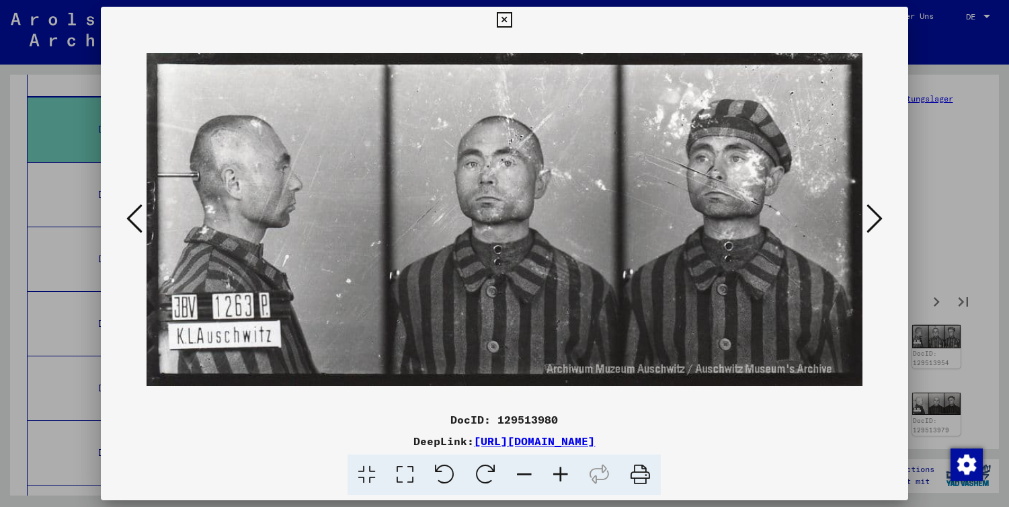
click at [876, 216] on icon at bounding box center [874, 218] width 16 height 32
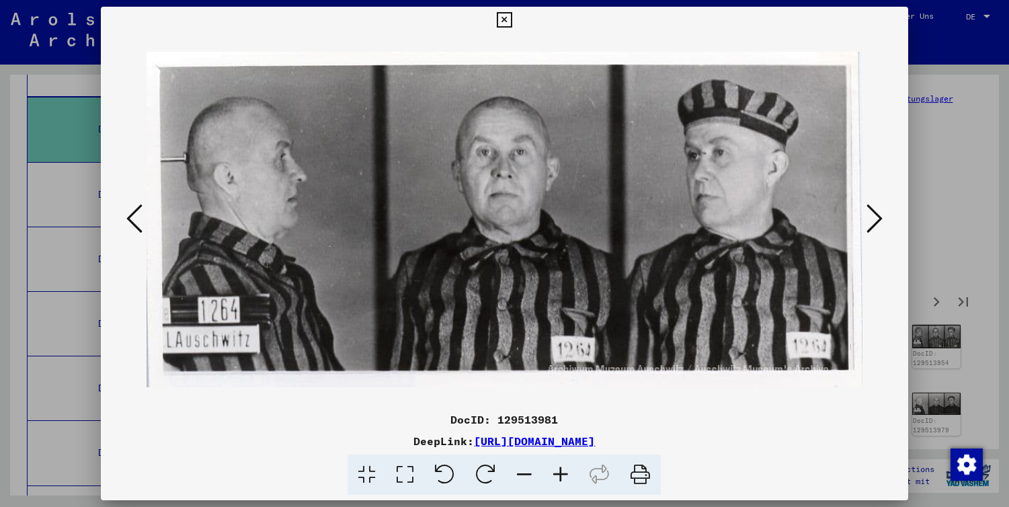
click at [876, 216] on icon at bounding box center [874, 218] width 16 height 32
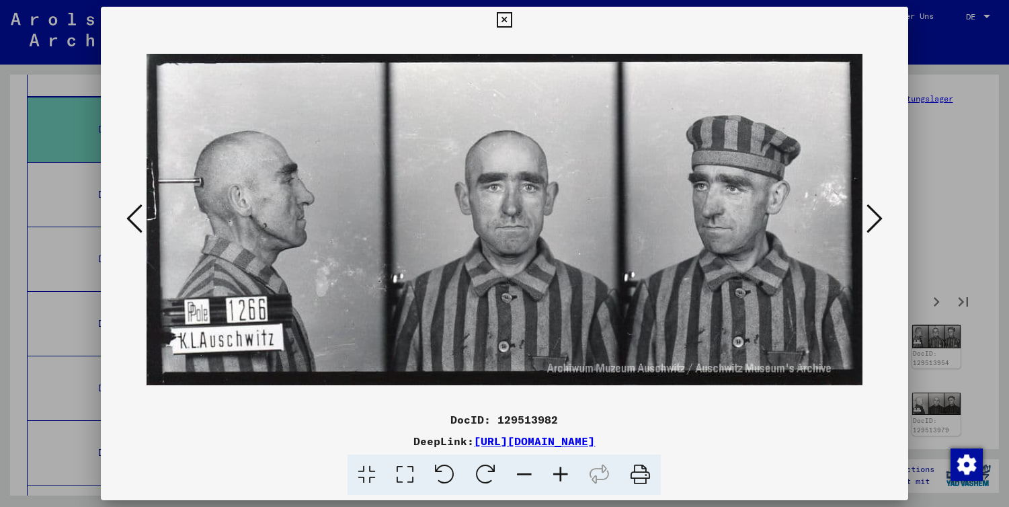
click at [876, 216] on icon at bounding box center [874, 218] width 16 height 32
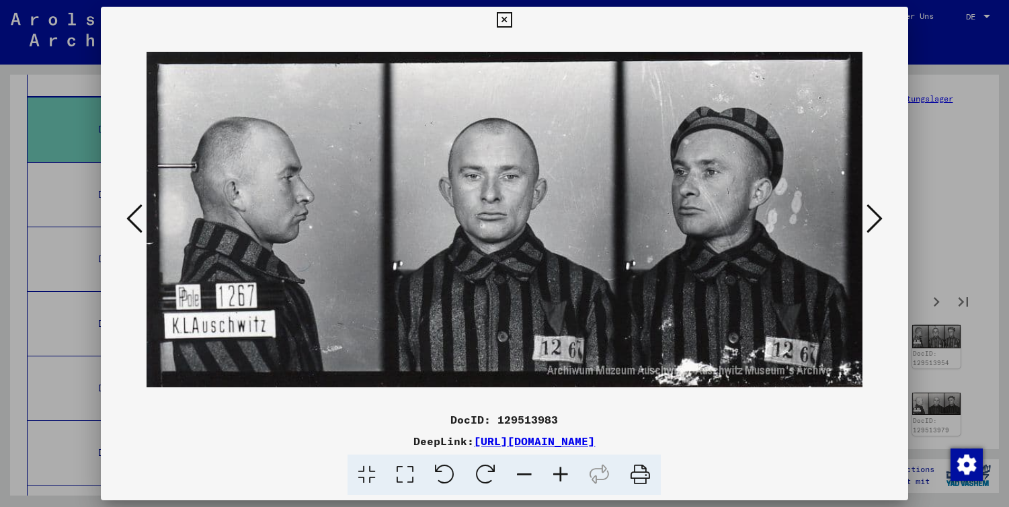
click at [876, 216] on icon at bounding box center [874, 218] width 16 height 32
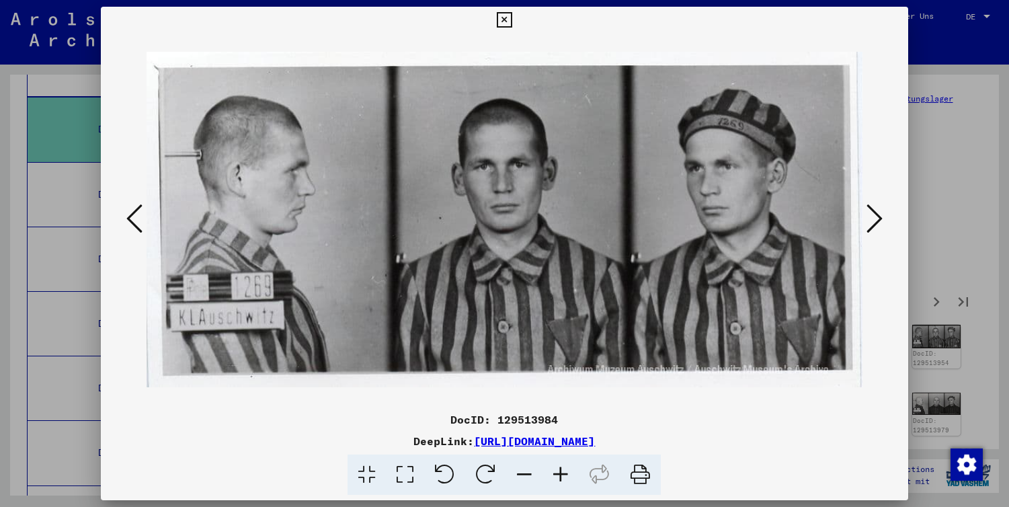
click at [876, 216] on icon at bounding box center [874, 218] width 16 height 32
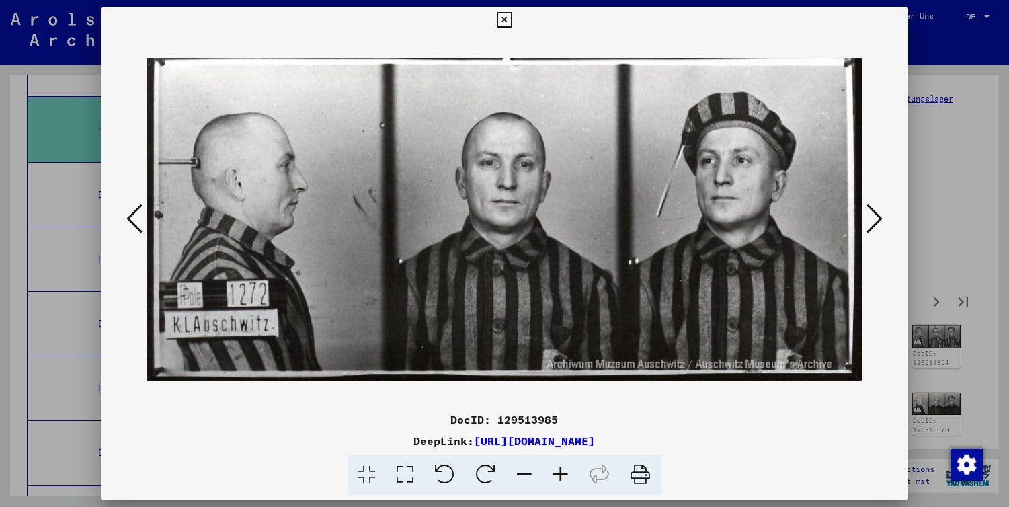
click at [876, 216] on icon at bounding box center [874, 218] width 16 height 32
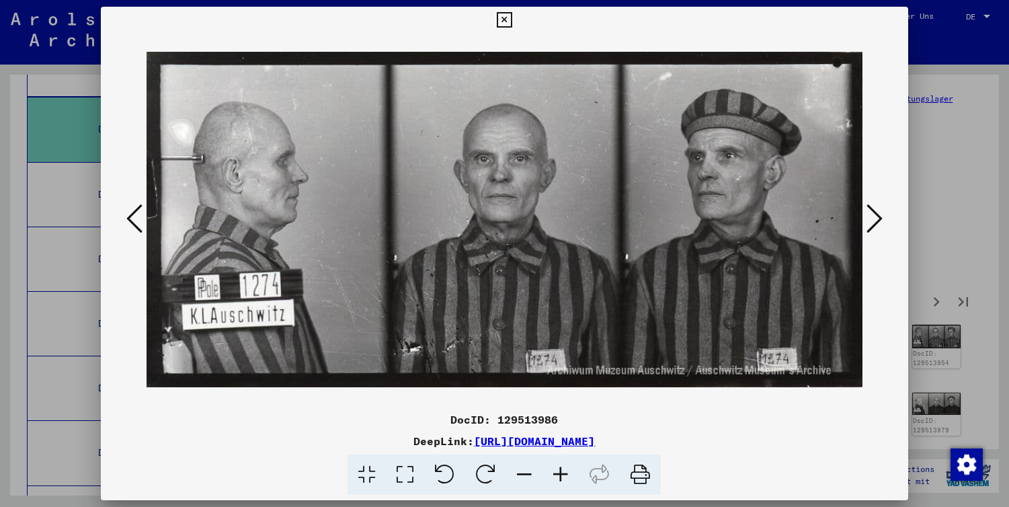
click at [876, 216] on icon at bounding box center [874, 218] width 16 height 32
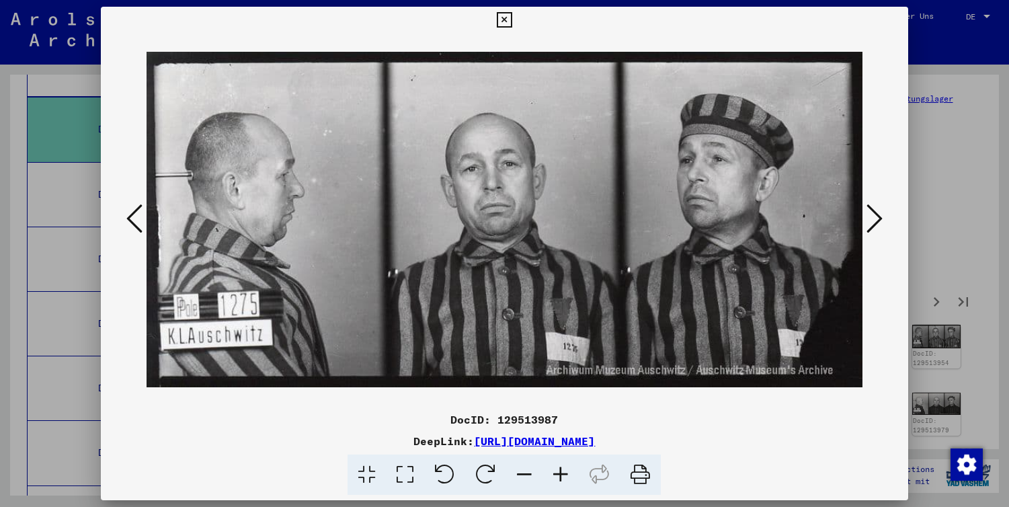
click at [876, 216] on icon at bounding box center [874, 218] width 16 height 32
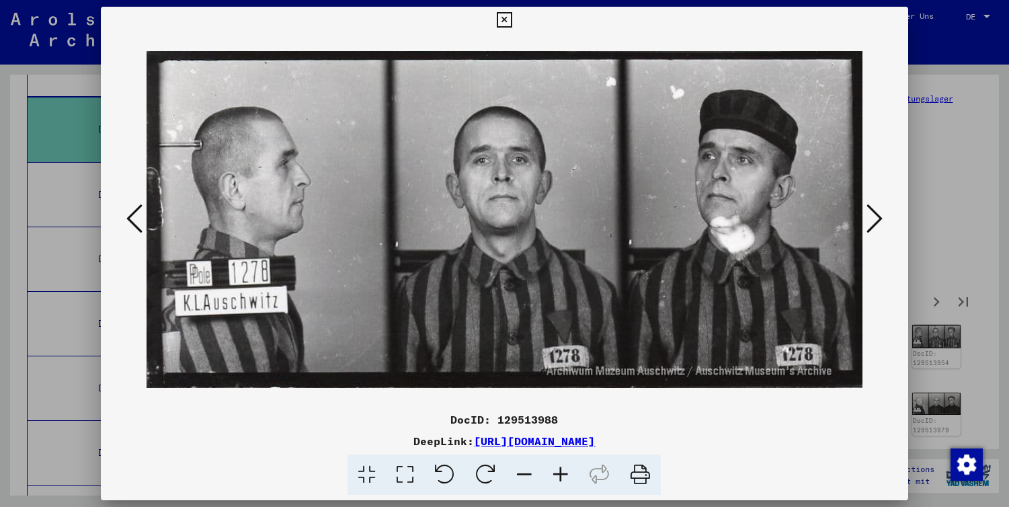
click at [876, 216] on icon at bounding box center [874, 218] width 16 height 32
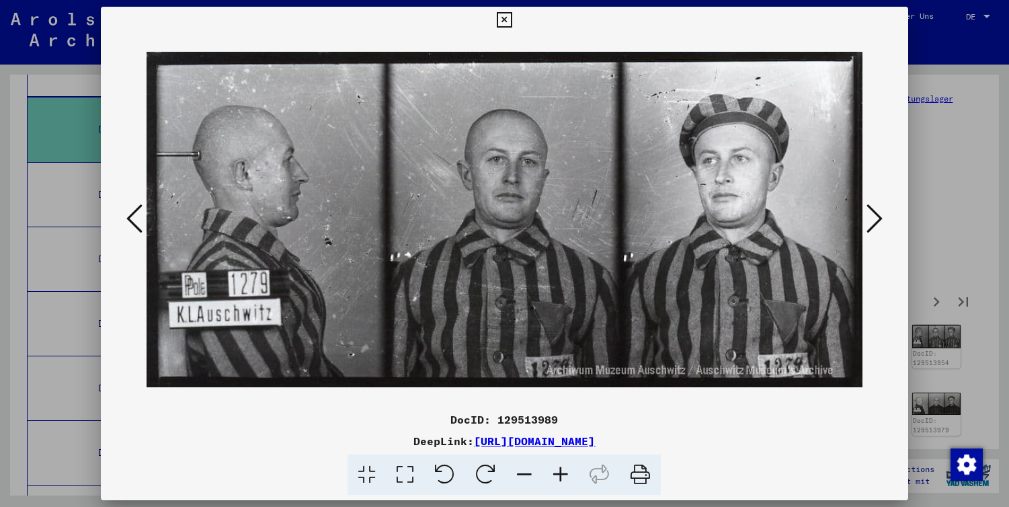
click at [876, 216] on icon at bounding box center [874, 218] width 16 height 32
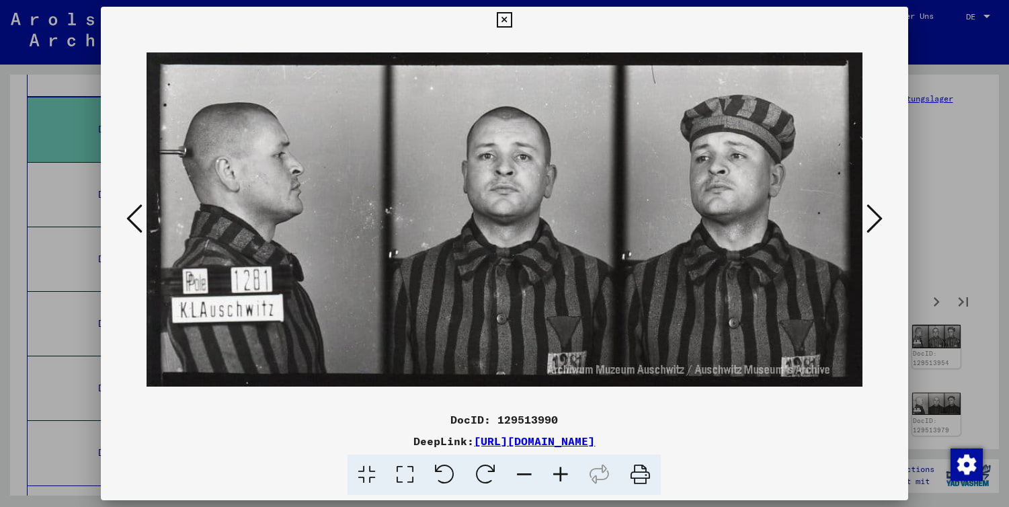
click at [876, 216] on icon at bounding box center [874, 218] width 16 height 32
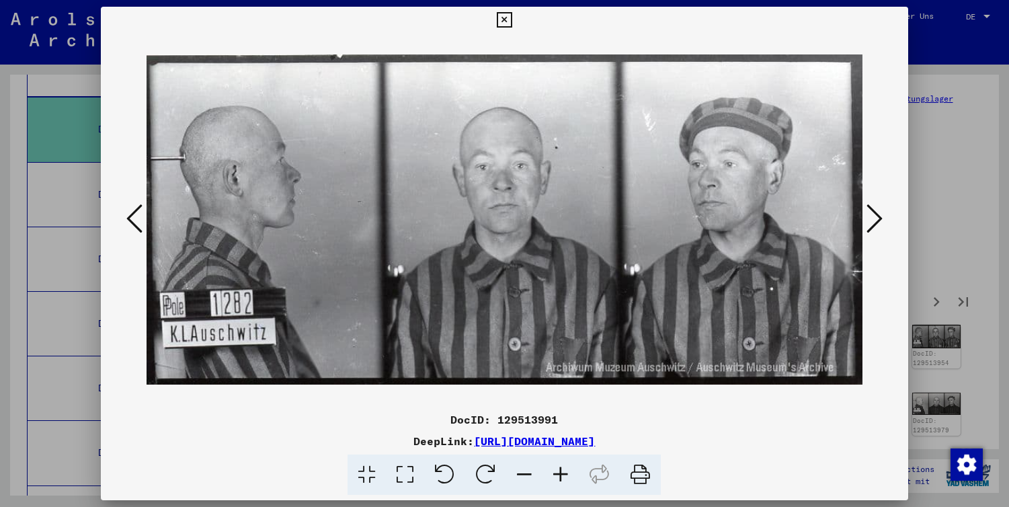
click at [876, 216] on icon at bounding box center [874, 218] width 16 height 32
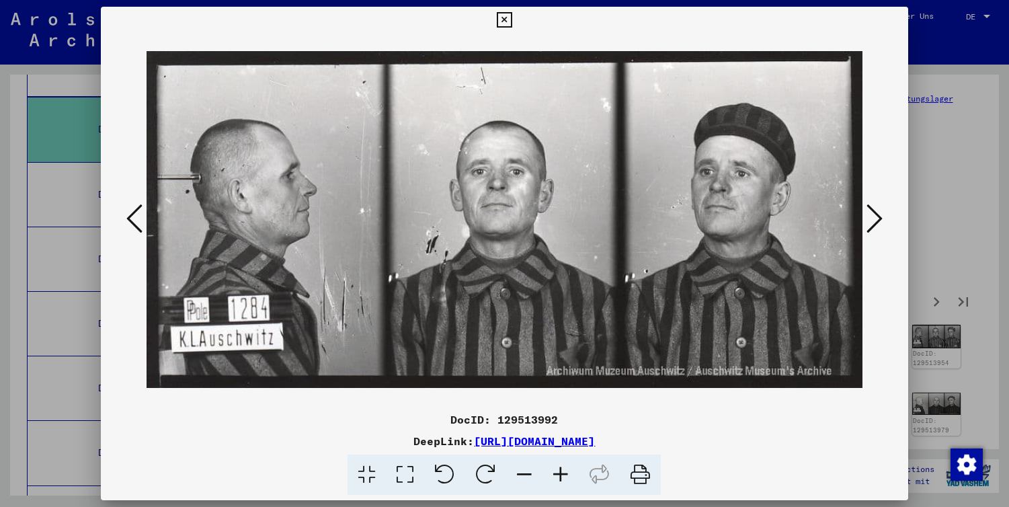
click at [876, 216] on icon at bounding box center [874, 218] width 16 height 32
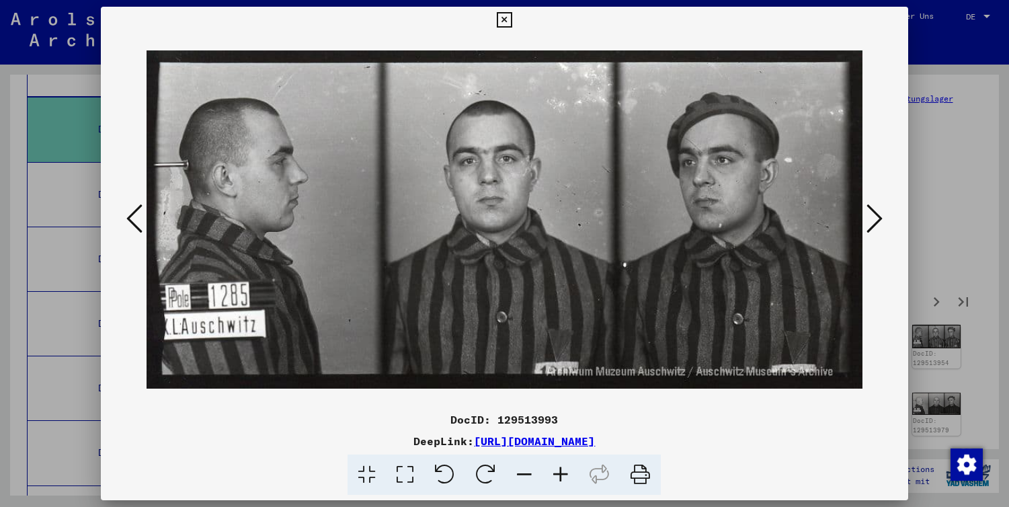
click at [876, 216] on icon at bounding box center [874, 218] width 16 height 32
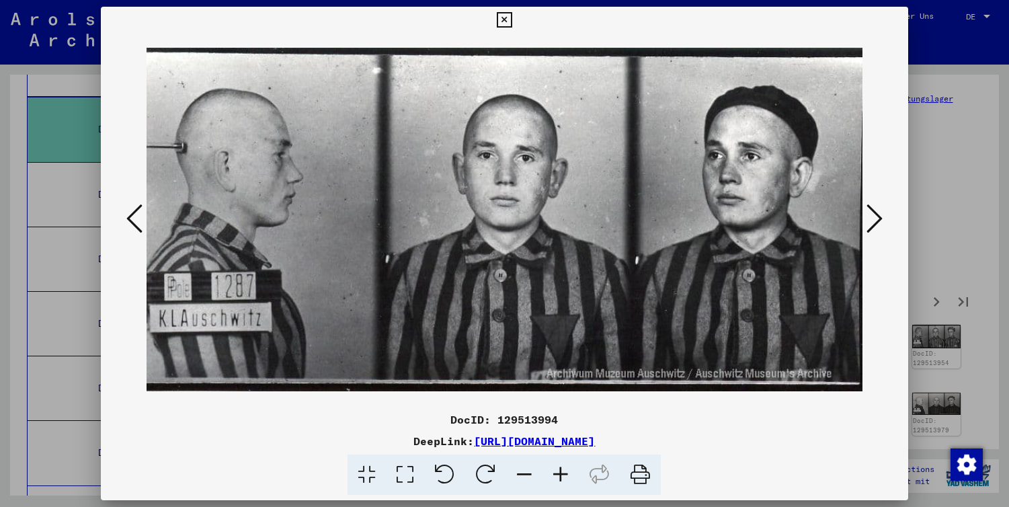
click at [876, 216] on icon at bounding box center [874, 218] width 16 height 32
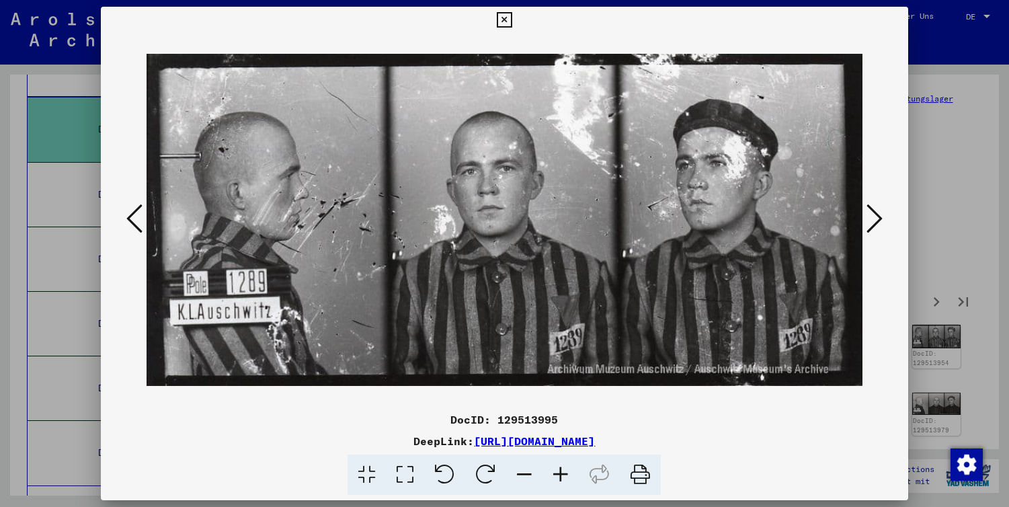
click at [876, 216] on icon at bounding box center [874, 218] width 16 height 32
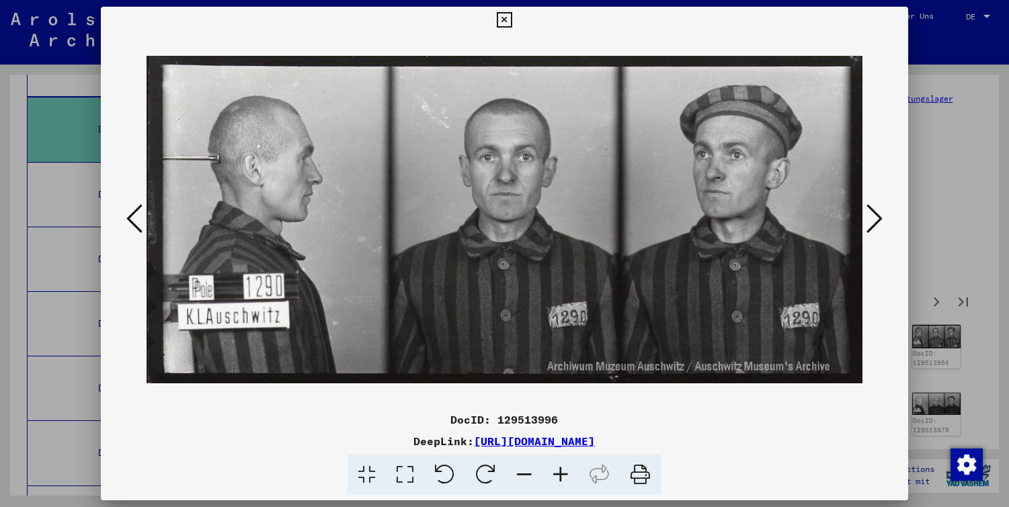
click at [876, 216] on icon at bounding box center [874, 218] width 16 height 32
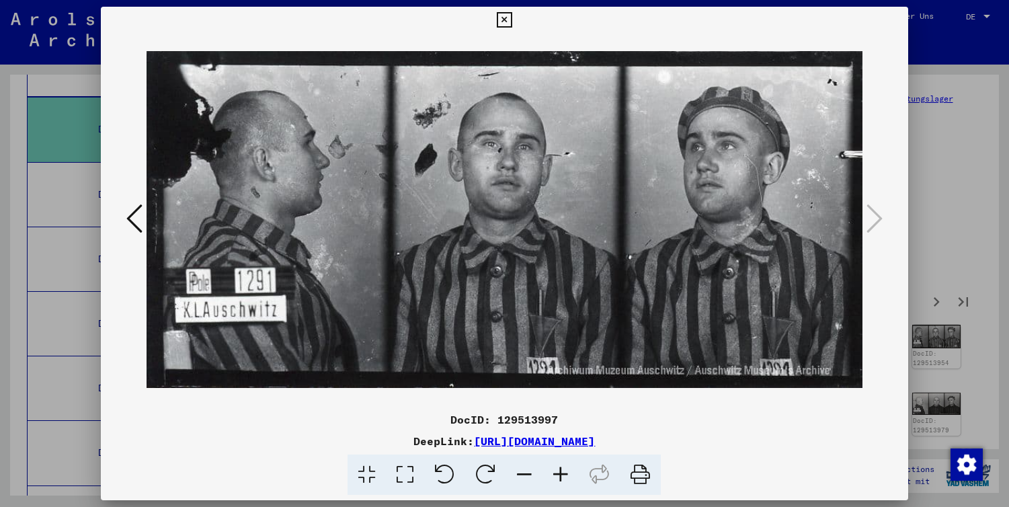
click at [952, 176] on div at bounding box center [504, 253] width 1009 height 507
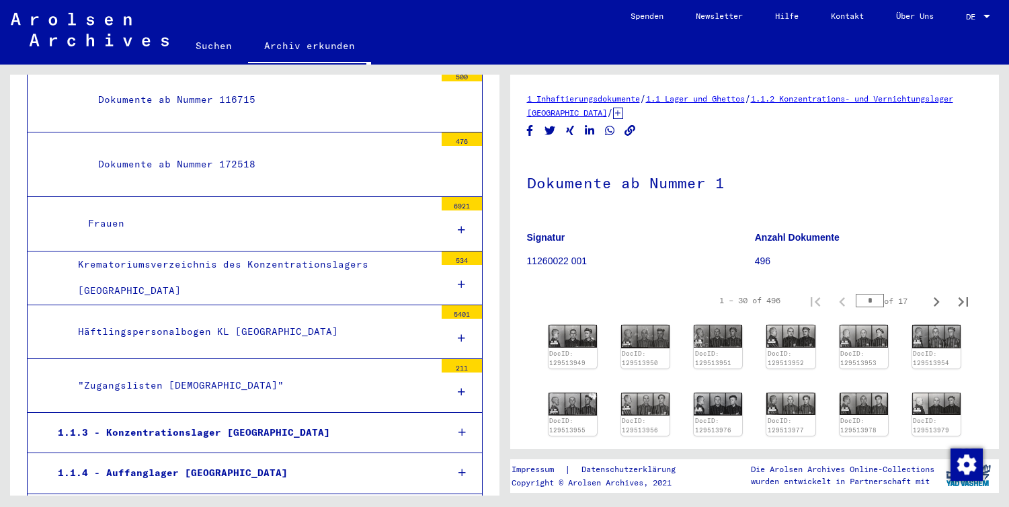
scroll to position [4889, 0]
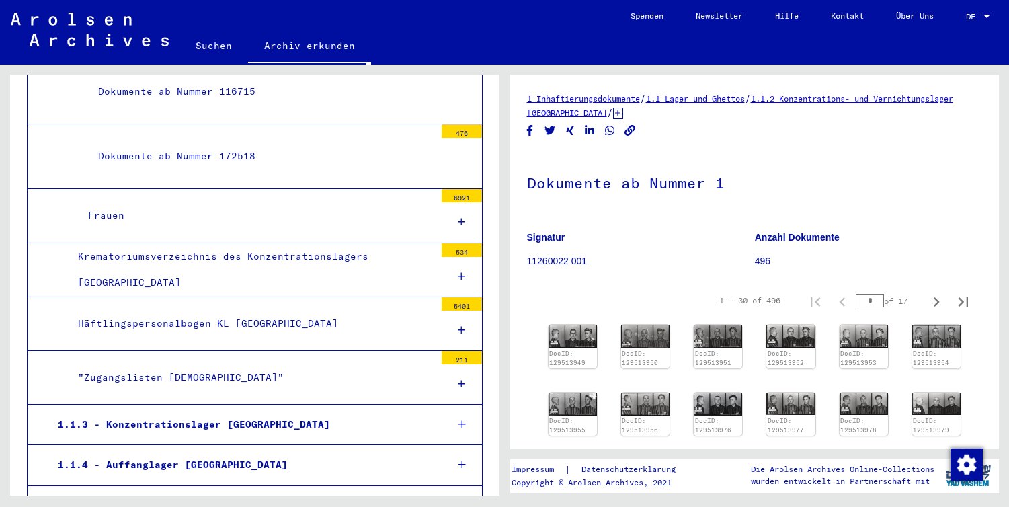
click at [456, 364] on div at bounding box center [462, 384] width 40 height 40
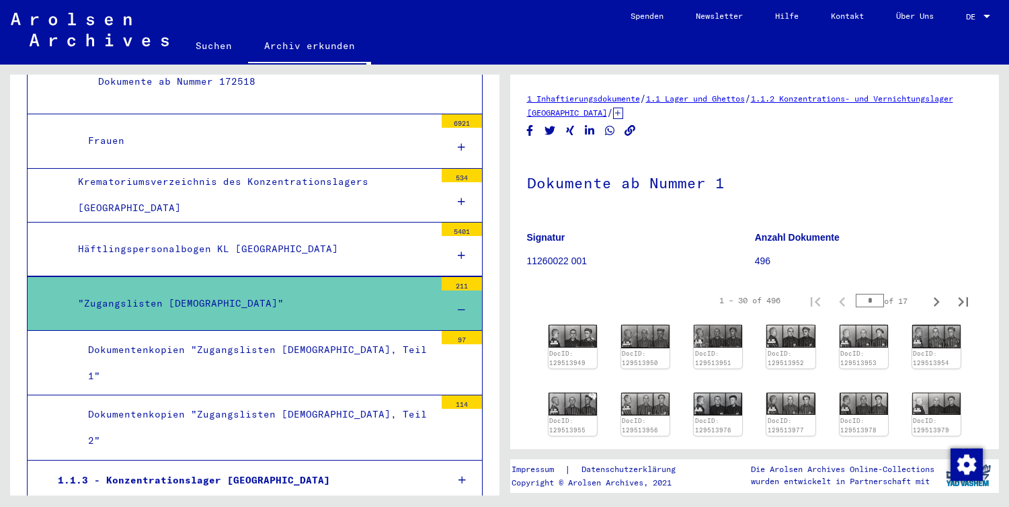
scroll to position [4964, 0]
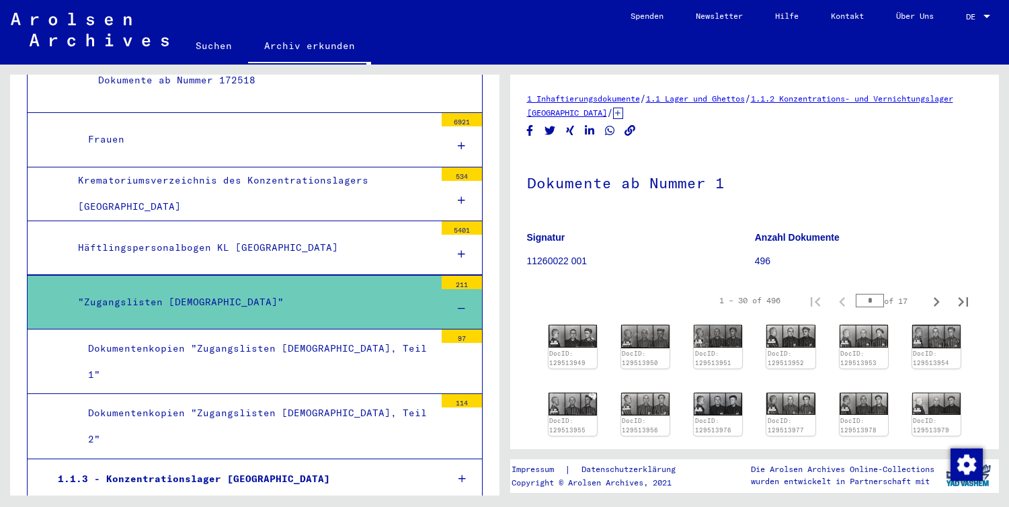
click at [372, 335] on div "Dokumentenkopien "Zugangslisten [DEMOGRAPHIC_DATA], Teil 1"" at bounding box center [256, 361] width 357 height 52
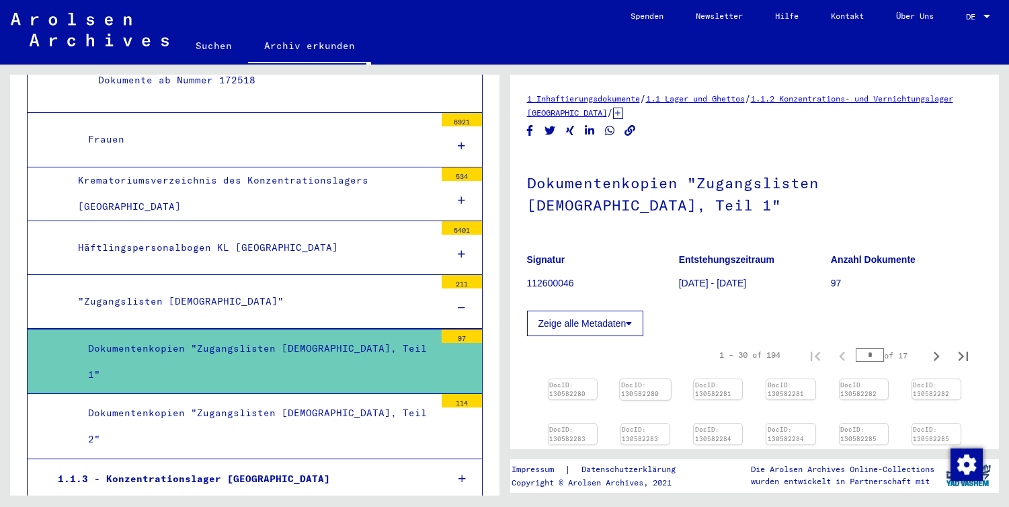
click at [647, 378] on img at bounding box center [645, 378] width 51 height 0
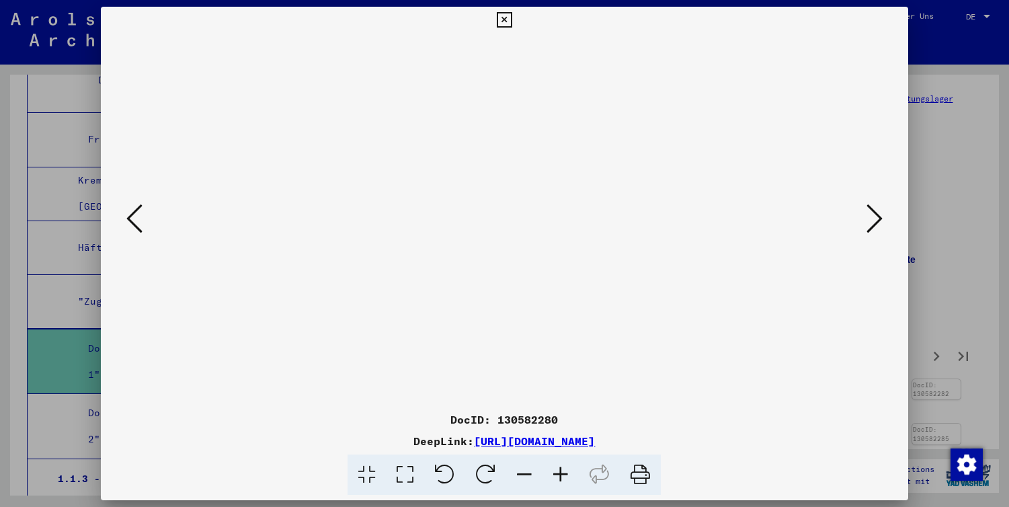
click at [946, 323] on div at bounding box center [504, 253] width 1009 height 507
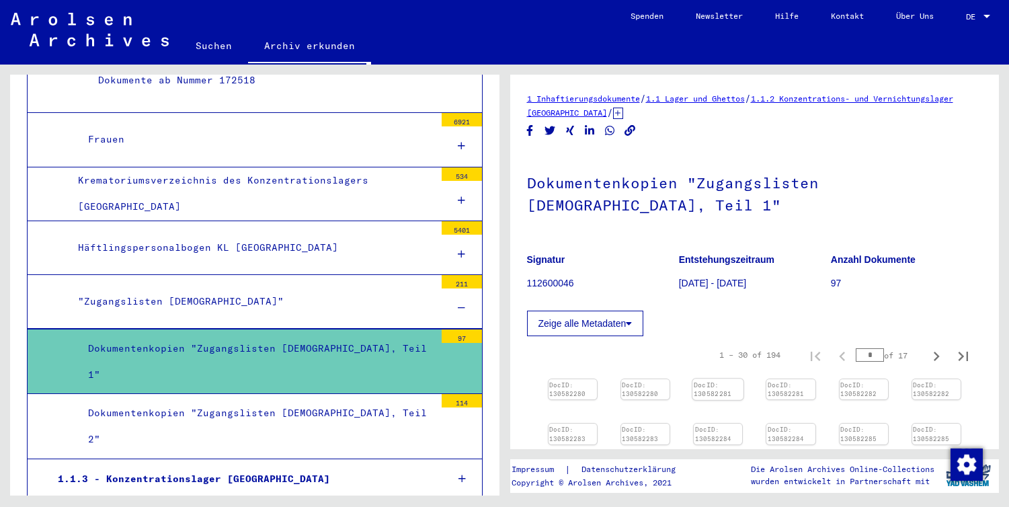
click at [714, 378] on img at bounding box center [717, 378] width 51 height 0
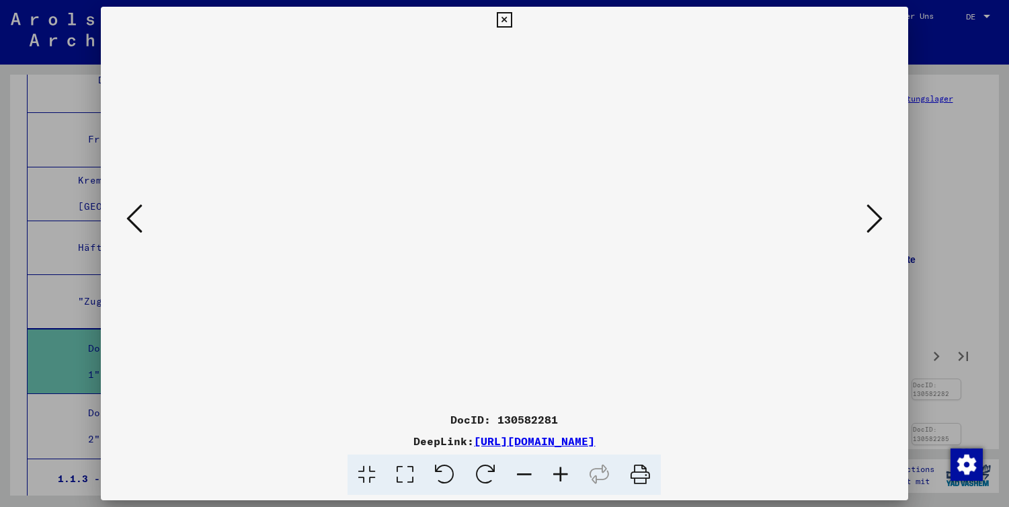
click at [536, 266] on img at bounding box center [505, 220] width 716 height 372
click at [36, 227] on div at bounding box center [504, 253] width 1009 height 507
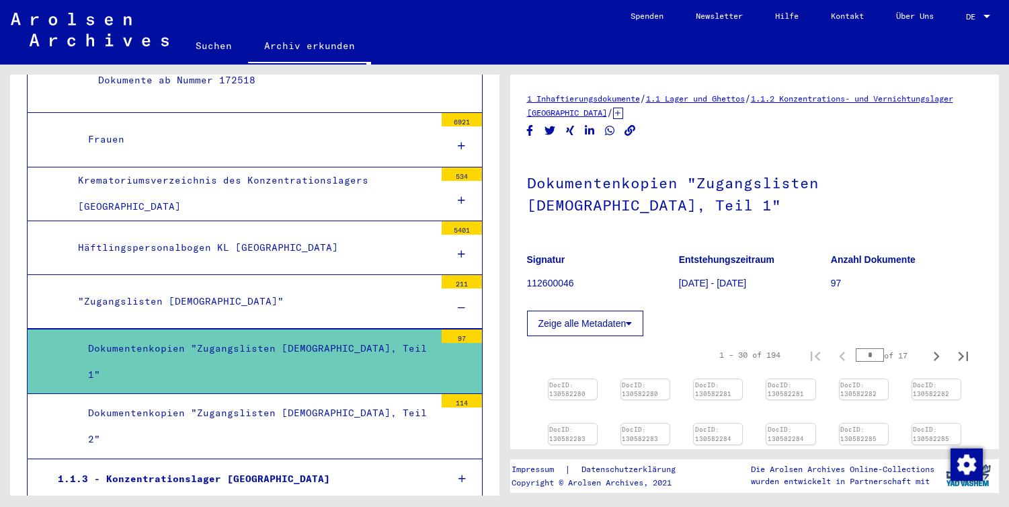
click at [313, 400] on div "Dokumentenkopien "Zugangslisten [DEMOGRAPHIC_DATA], Teil 2"" at bounding box center [256, 426] width 357 height 52
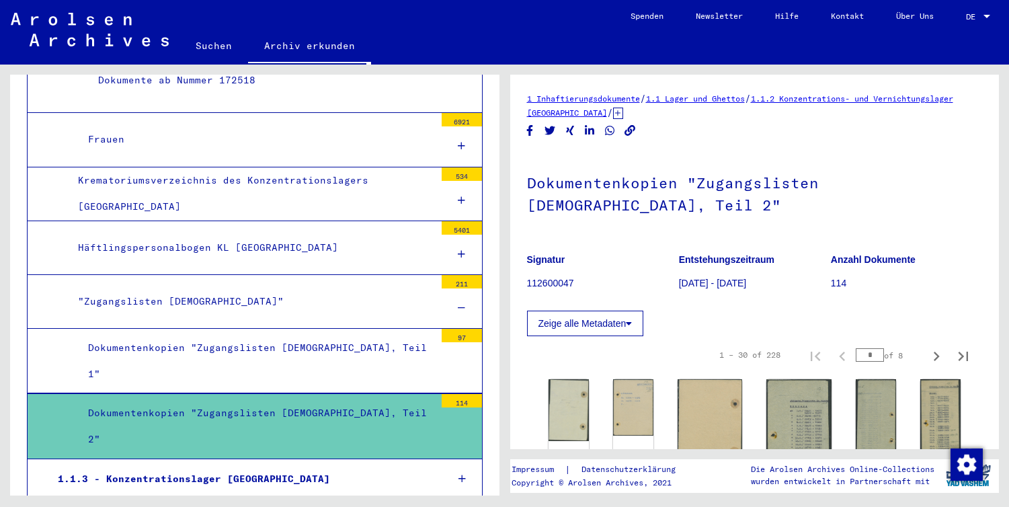
click at [322, 335] on div "Dokumentenkopien "Zugangslisten [DEMOGRAPHIC_DATA], Teil 1"" at bounding box center [256, 361] width 357 height 52
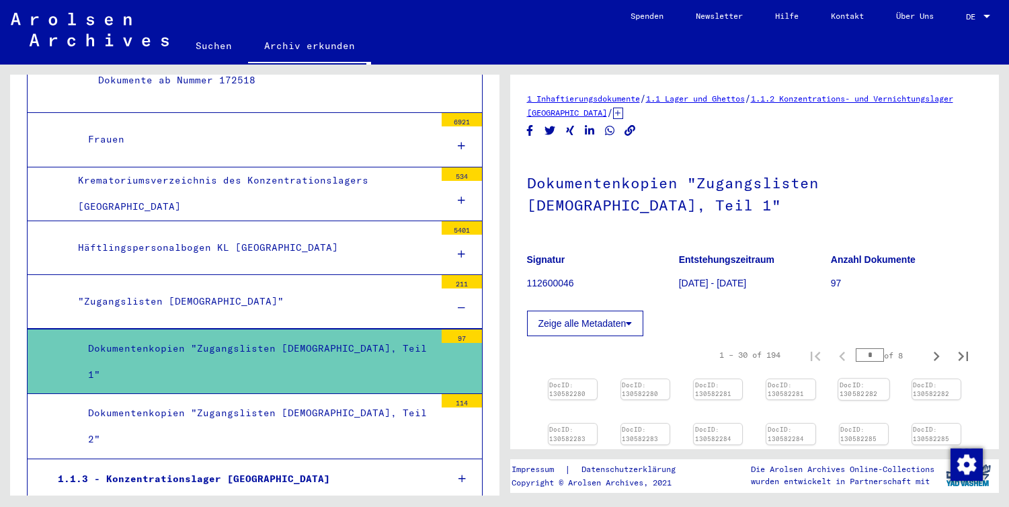
click at [860, 378] on img at bounding box center [863, 378] width 51 height 0
